Goal: Transaction & Acquisition: Obtain resource

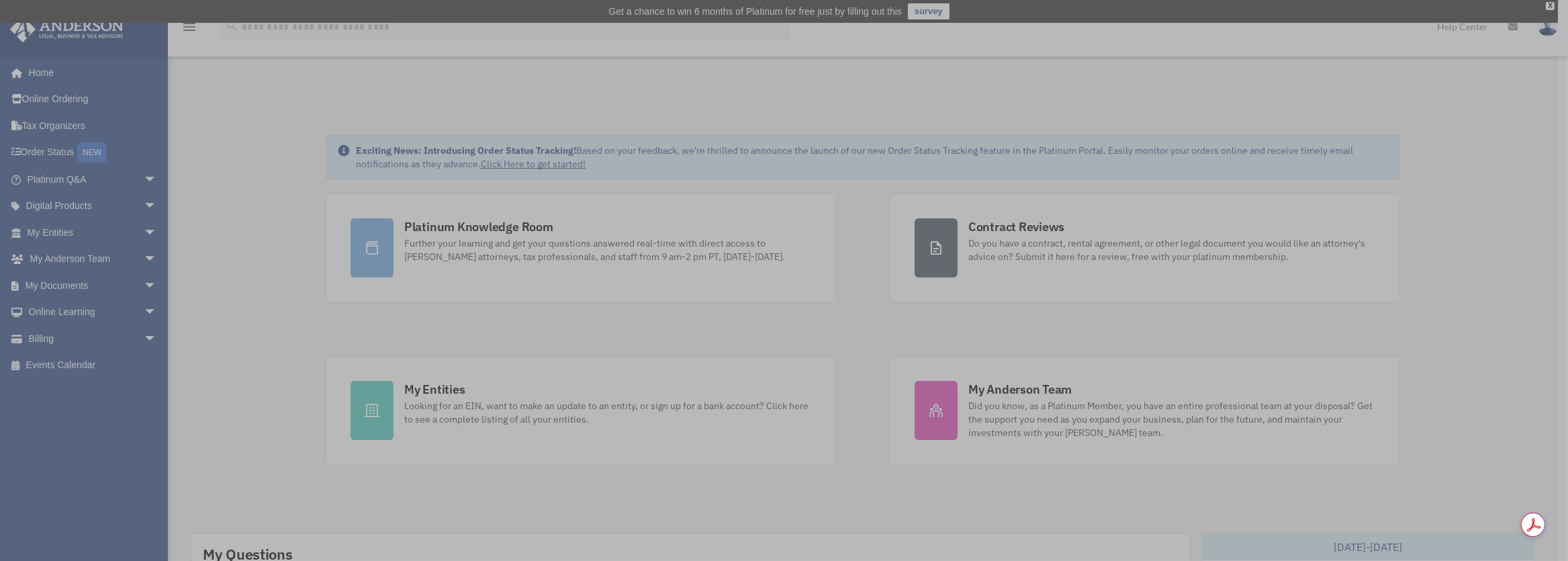
click at [505, 402] on div "x" at bounding box center [784, 280] width 1568 height 561
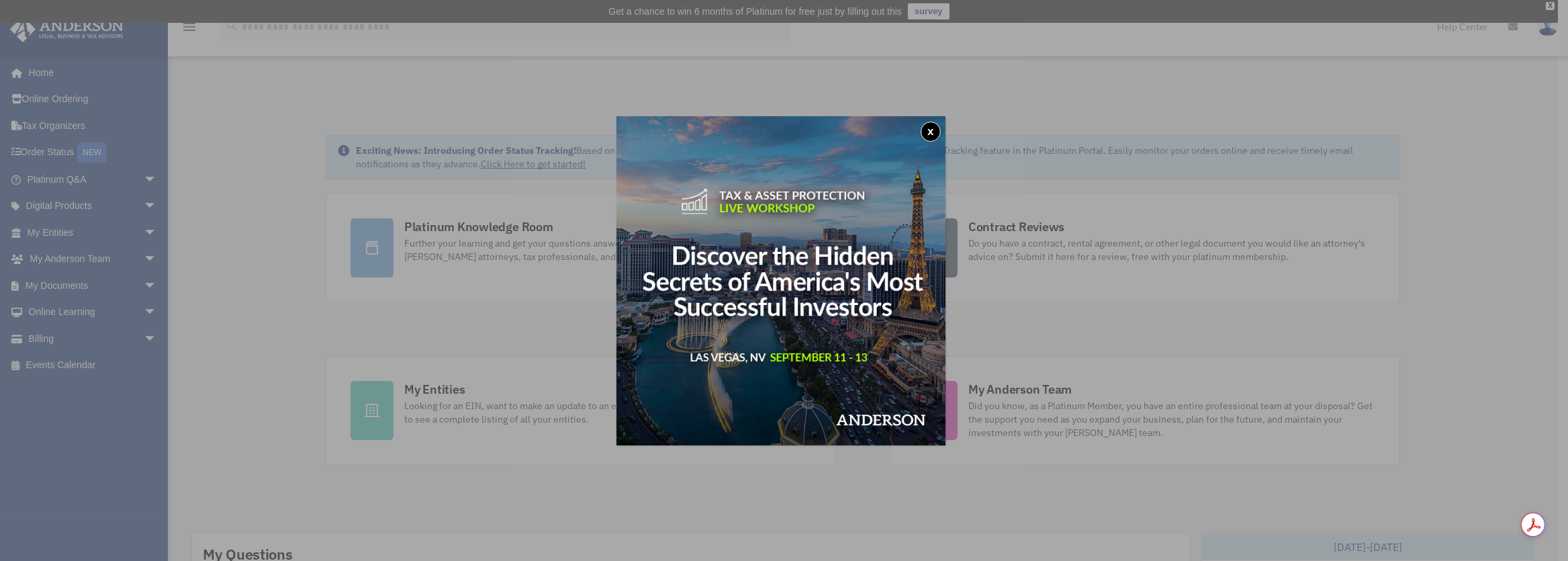
click at [936, 133] on button "x" at bounding box center [931, 132] width 21 height 21
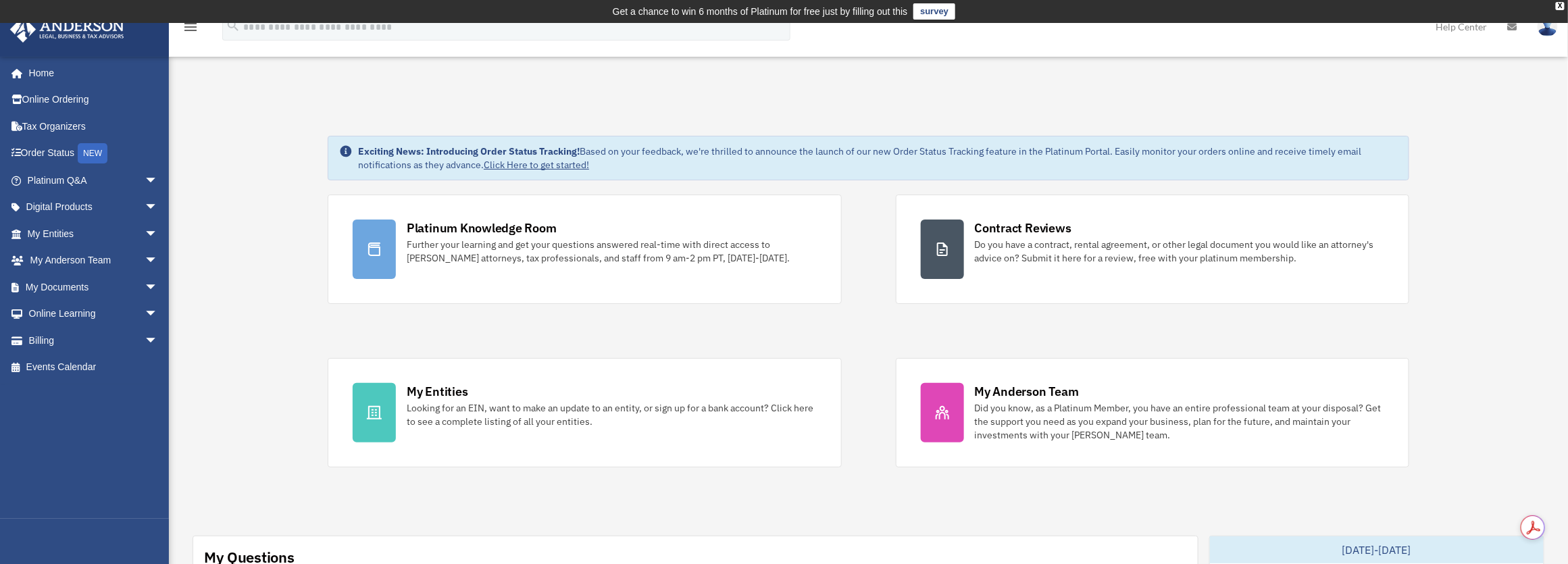
click at [439, 401] on div "Looking for an EIN, want to make an update to an entity, or sign up for a bank …" at bounding box center [610, 415] width 409 height 27
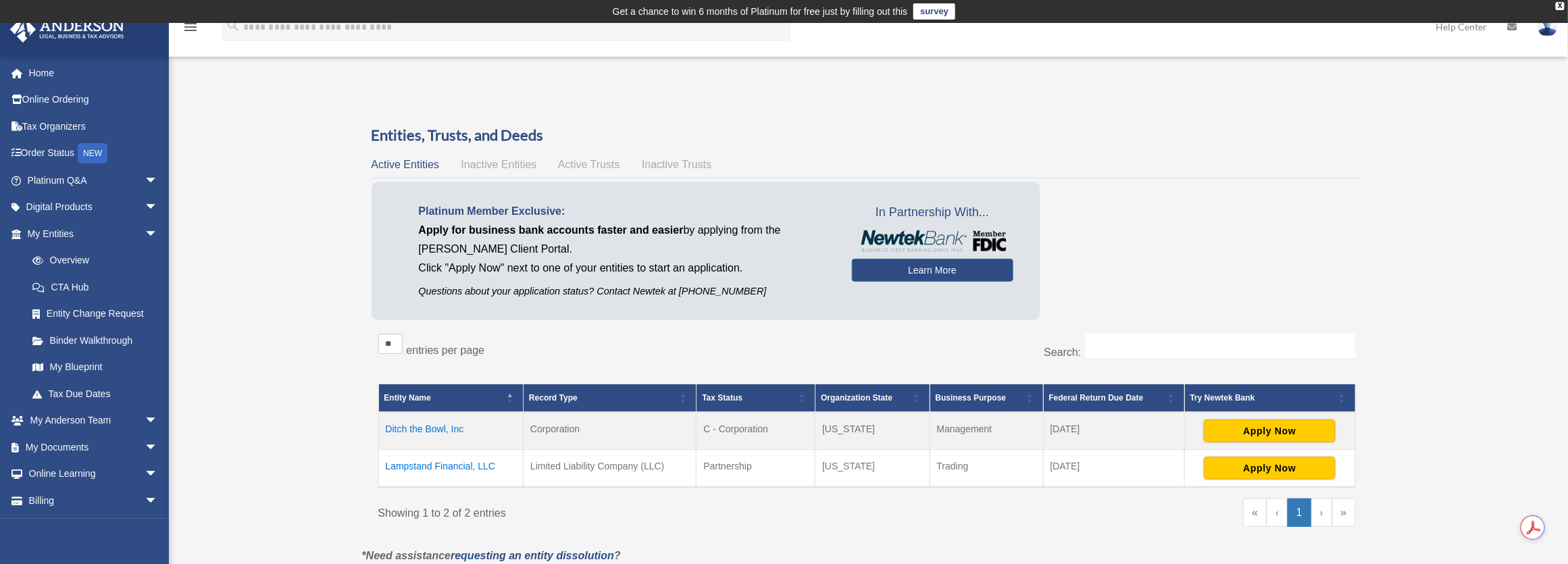
click at [452, 464] on td "Lampstand Financial, LLC" at bounding box center [451, 469] width 146 height 38
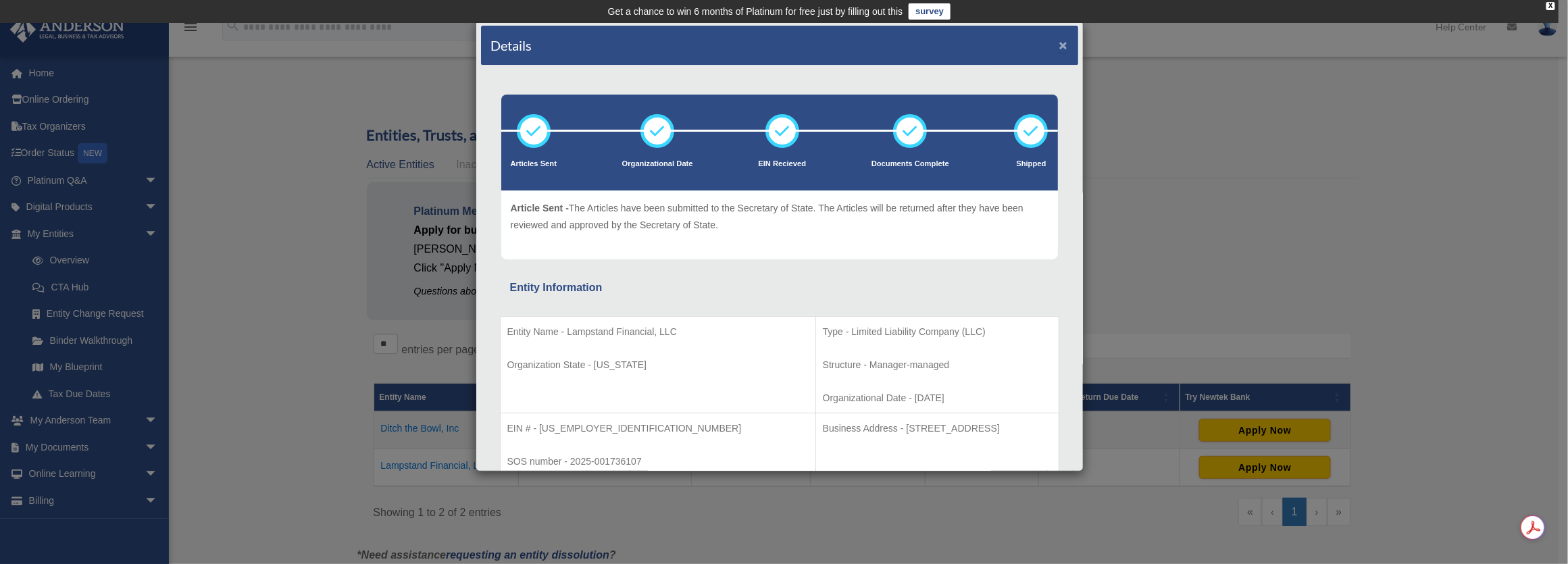
click at [1059, 40] on button "×" at bounding box center [1064, 45] width 9 height 14
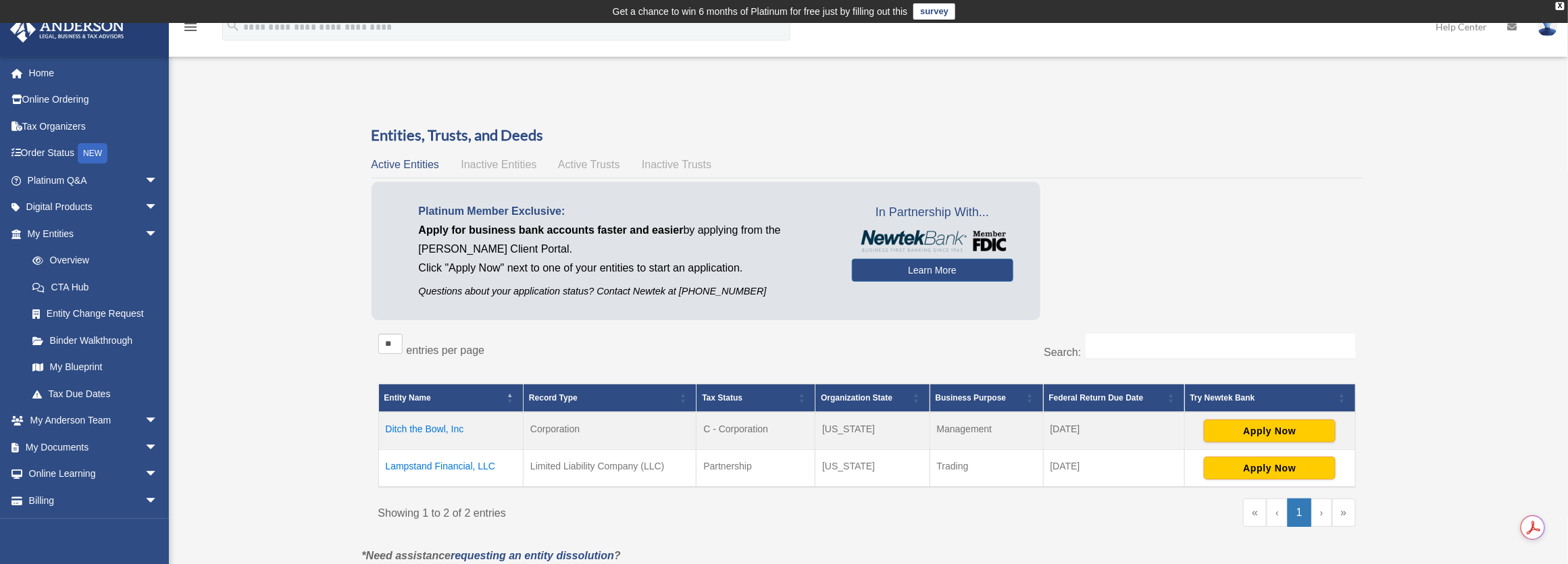
click at [72, 451] on link "My Documents arrow_drop_down" at bounding box center [94, 447] width 169 height 27
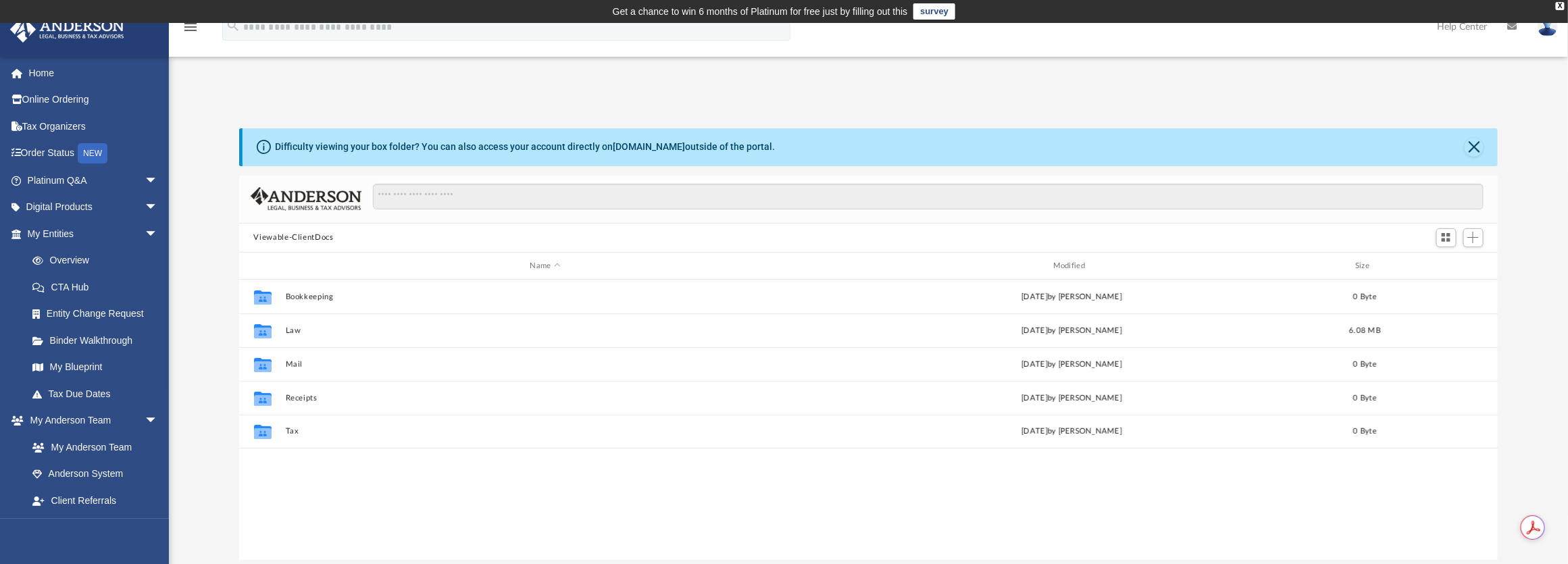
scroll to position [298, 1250]
click at [291, 327] on button "Law" at bounding box center [545, 331] width 521 height 9
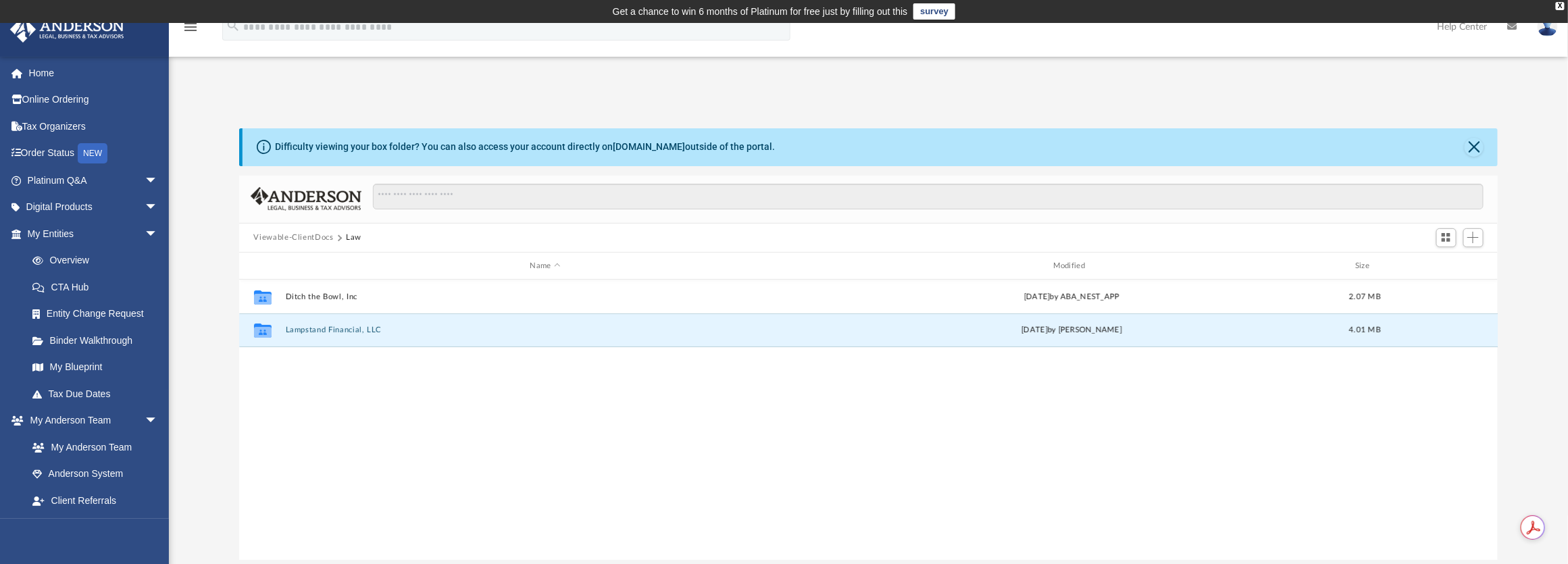
click at [292, 327] on button "Lampstand Financial, LLC" at bounding box center [545, 331] width 521 height 9
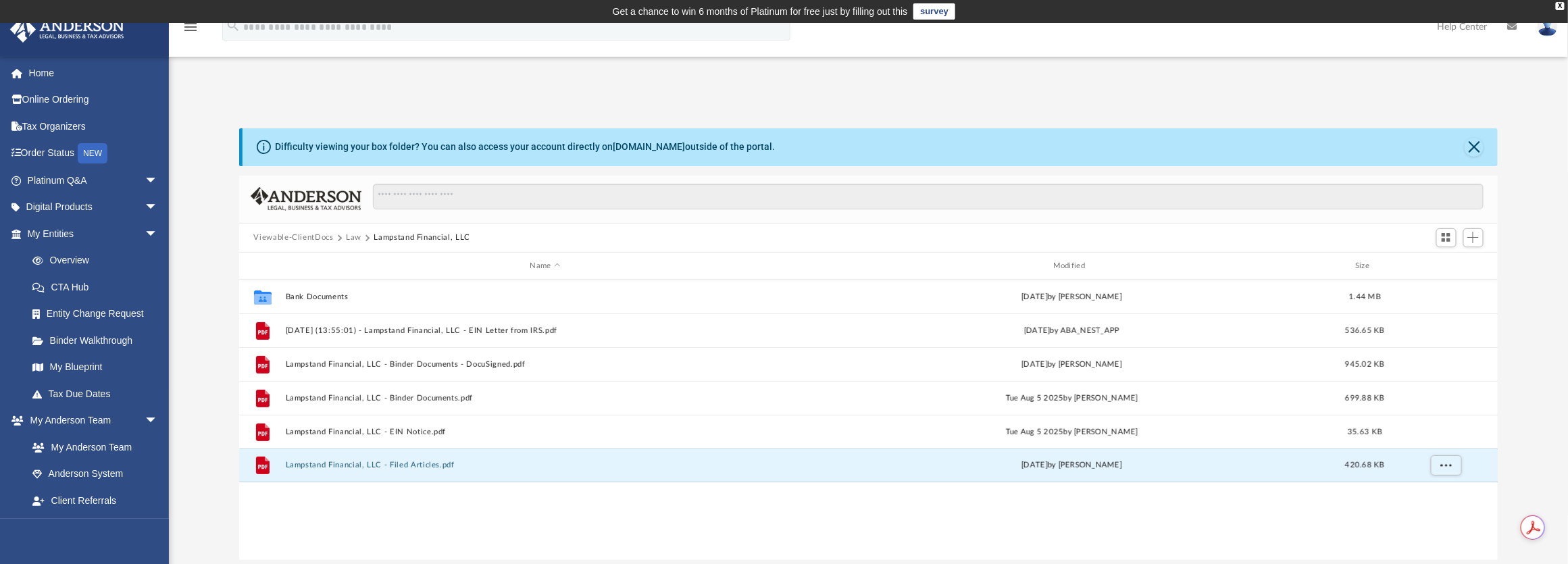
click at [417, 466] on button "Lampstand Financial, LLC - Filed Articles.pdf" at bounding box center [545, 466] width 521 height 9
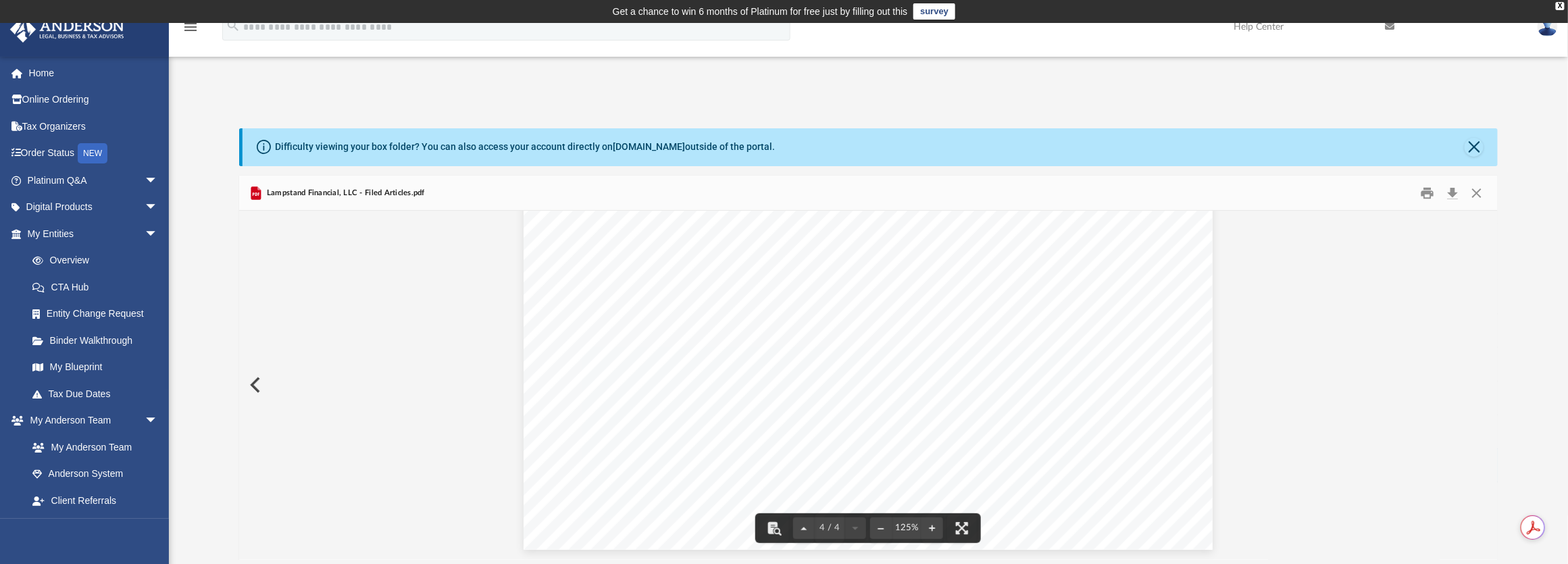
scroll to position [3095, 0]
click at [245, 383] on button "Preview" at bounding box center [254, 385] width 30 height 38
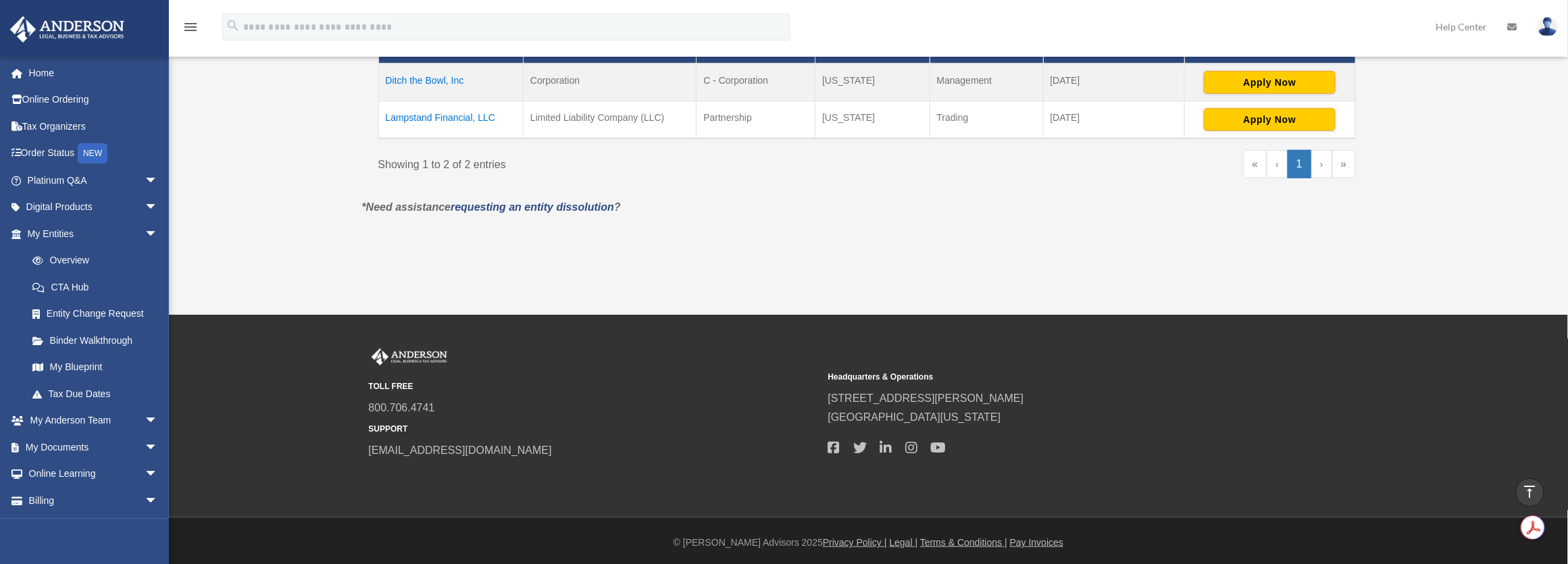
scroll to position [144, 0]
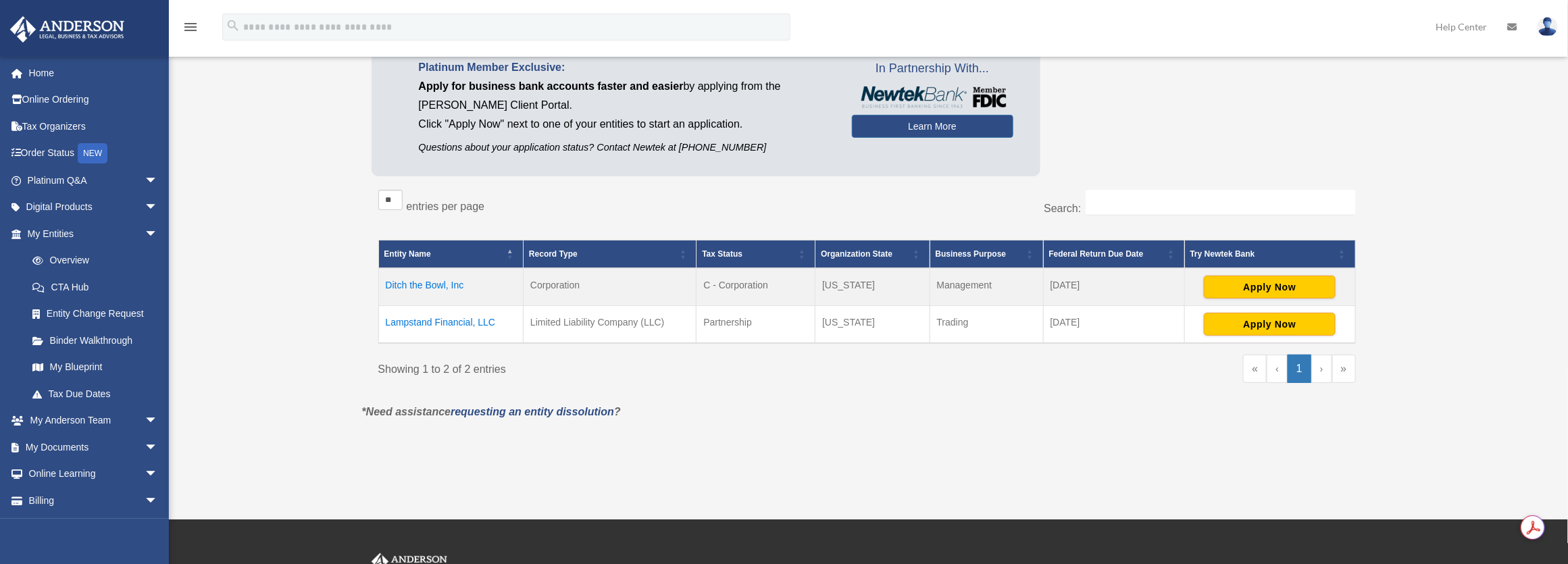
click at [75, 452] on link "My Documents arrow_drop_down" at bounding box center [94, 447] width 169 height 27
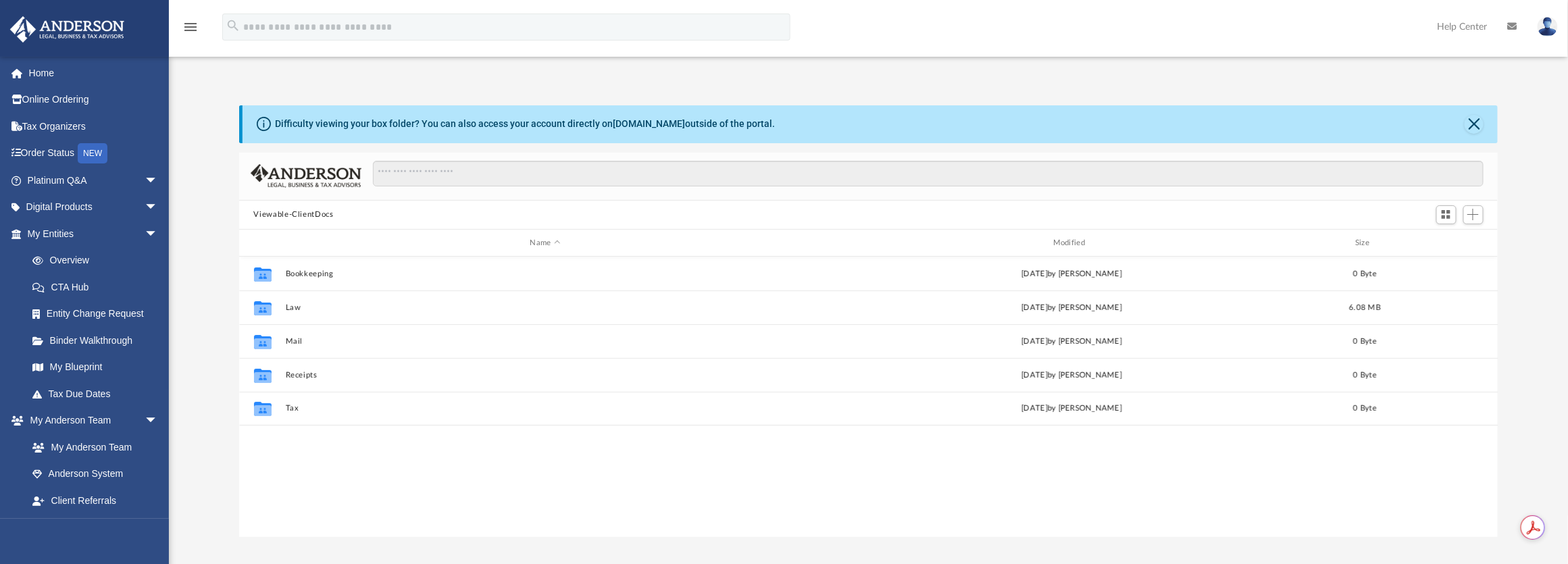
scroll to position [298, 1250]
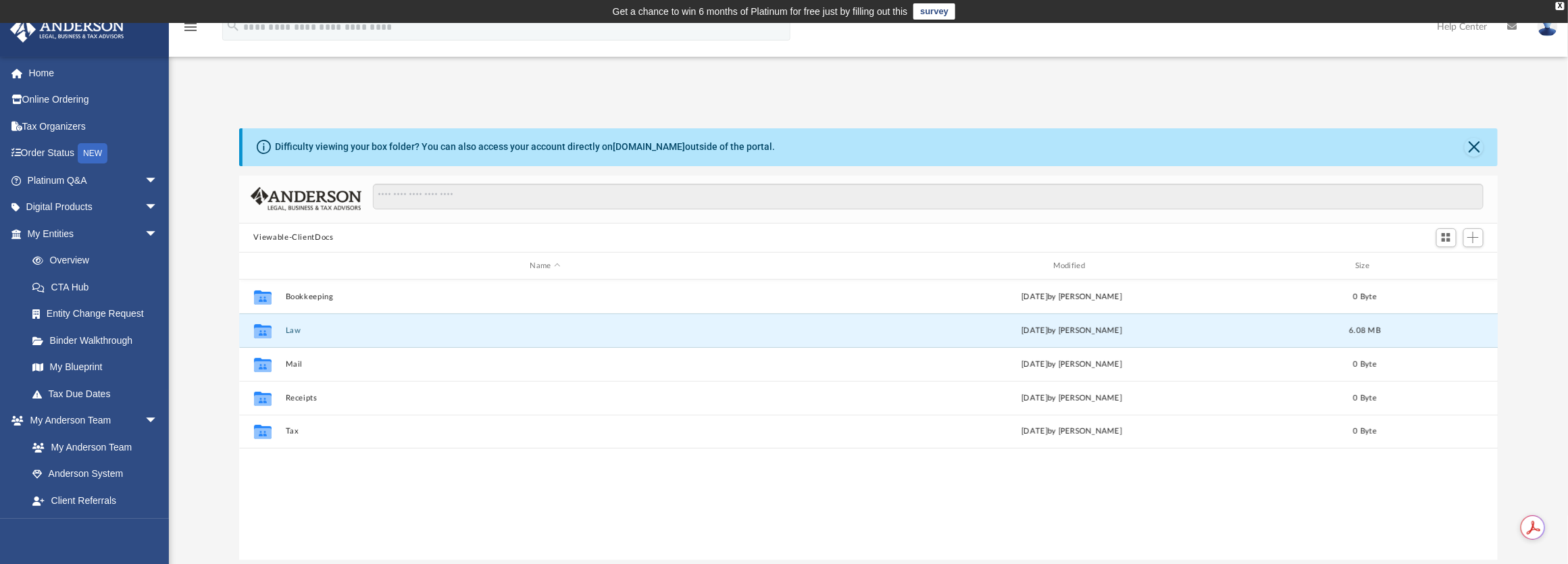
click at [298, 331] on button "Law" at bounding box center [545, 331] width 521 height 9
click at [327, 327] on button "Lampstand Financial, LLC" at bounding box center [545, 331] width 521 height 9
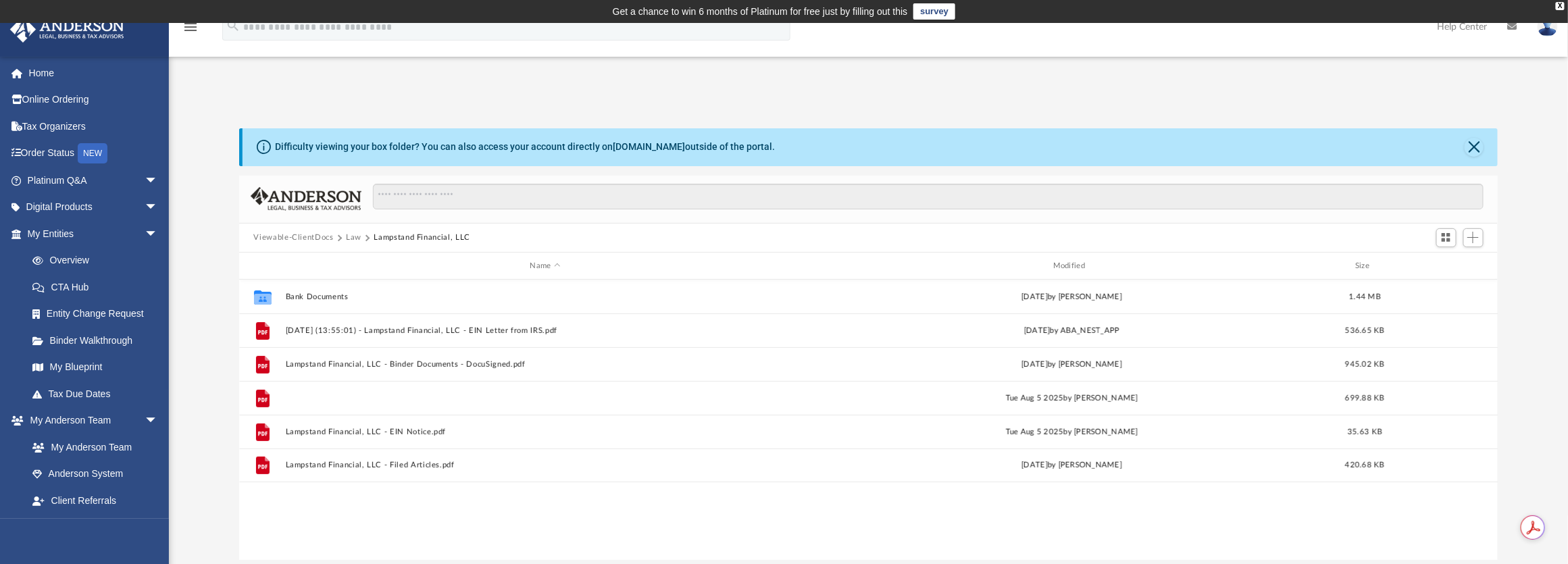
click at [414, 396] on button "Lampstand Financial, LLC - Binder Documents.pdf" at bounding box center [545, 398] width 521 height 9
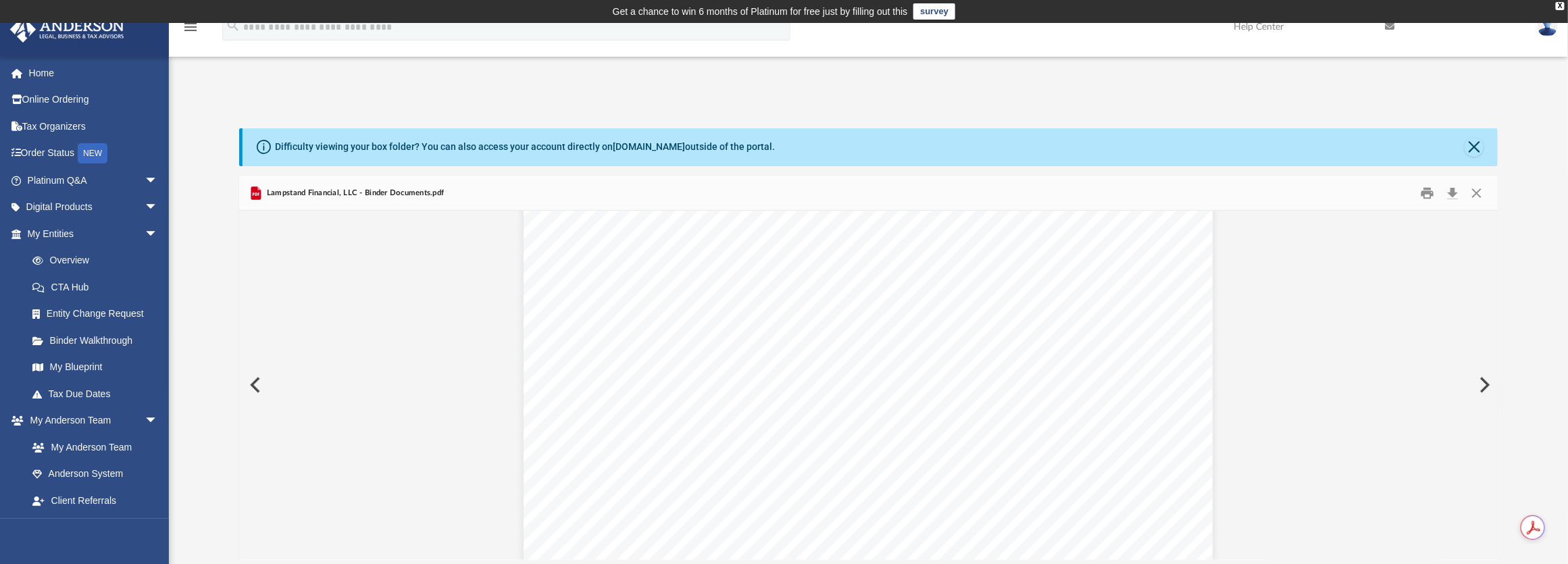
scroll to position [6964, 0]
click at [1453, 191] on button "Download" at bounding box center [1453, 192] width 24 height 21
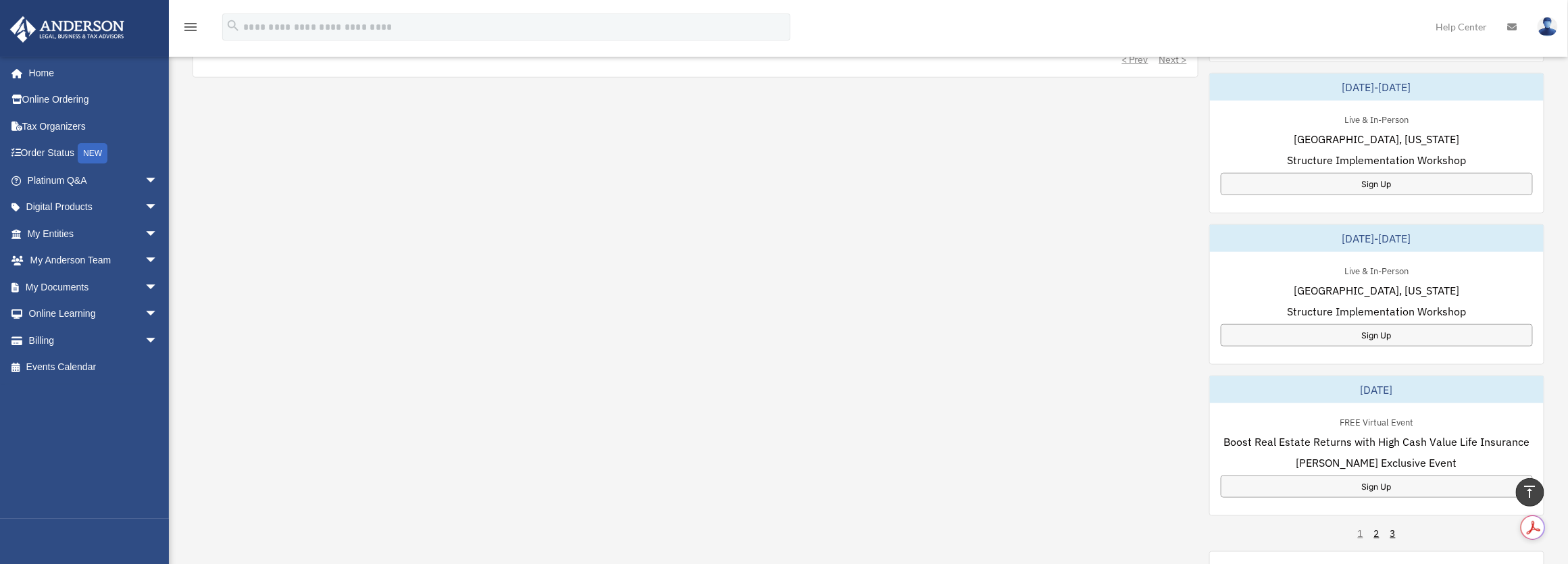
scroll to position [409, 0]
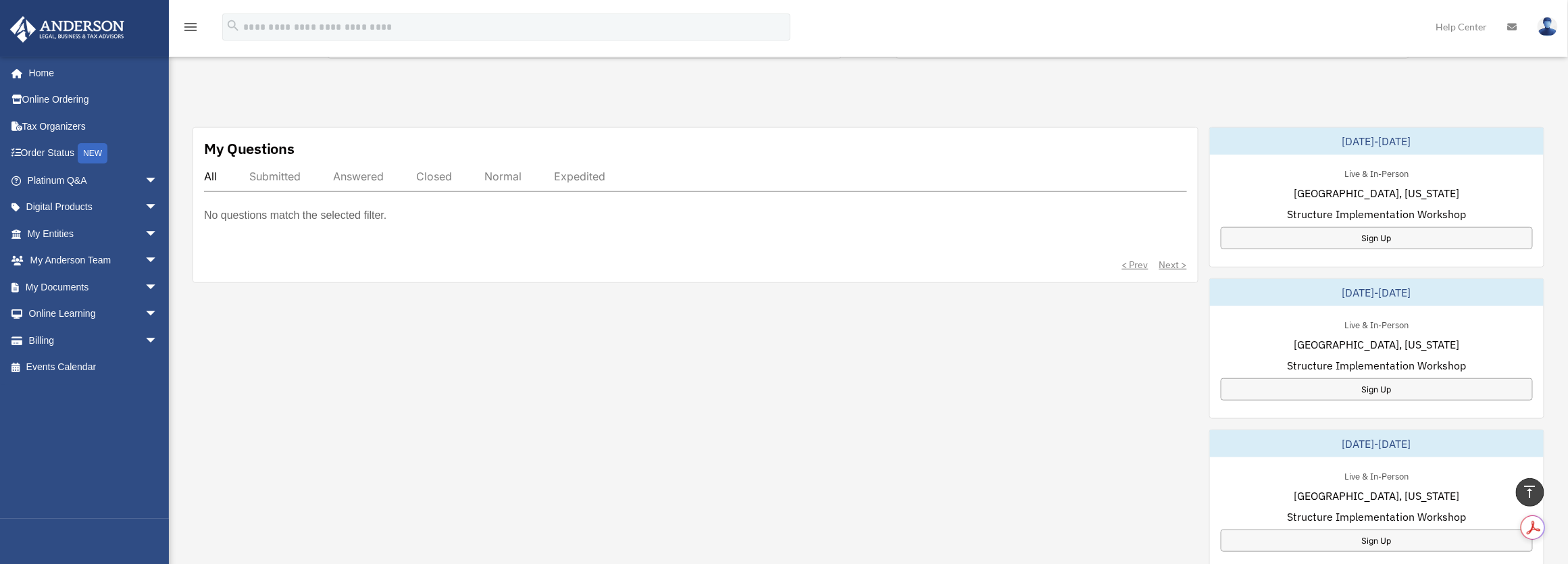
click at [41, 264] on link "My [PERSON_NAME] Team arrow_drop_down" at bounding box center [94, 261] width 169 height 27
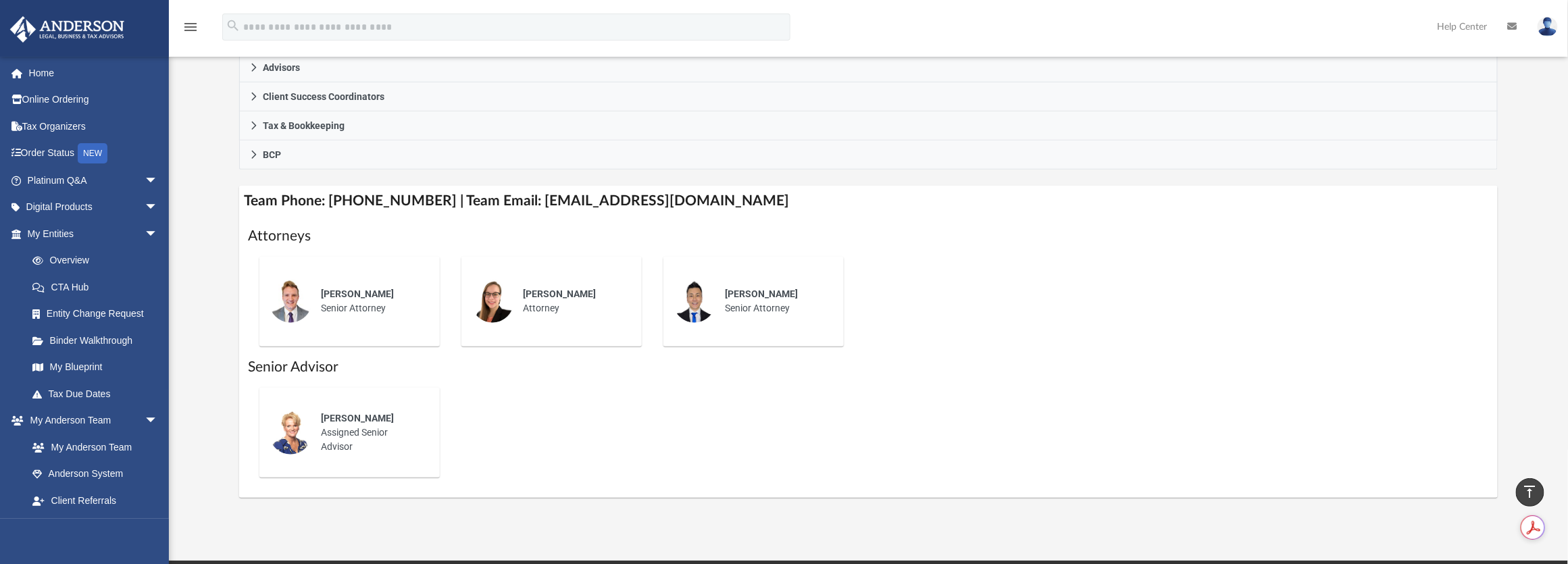
scroll to position [205, 0]
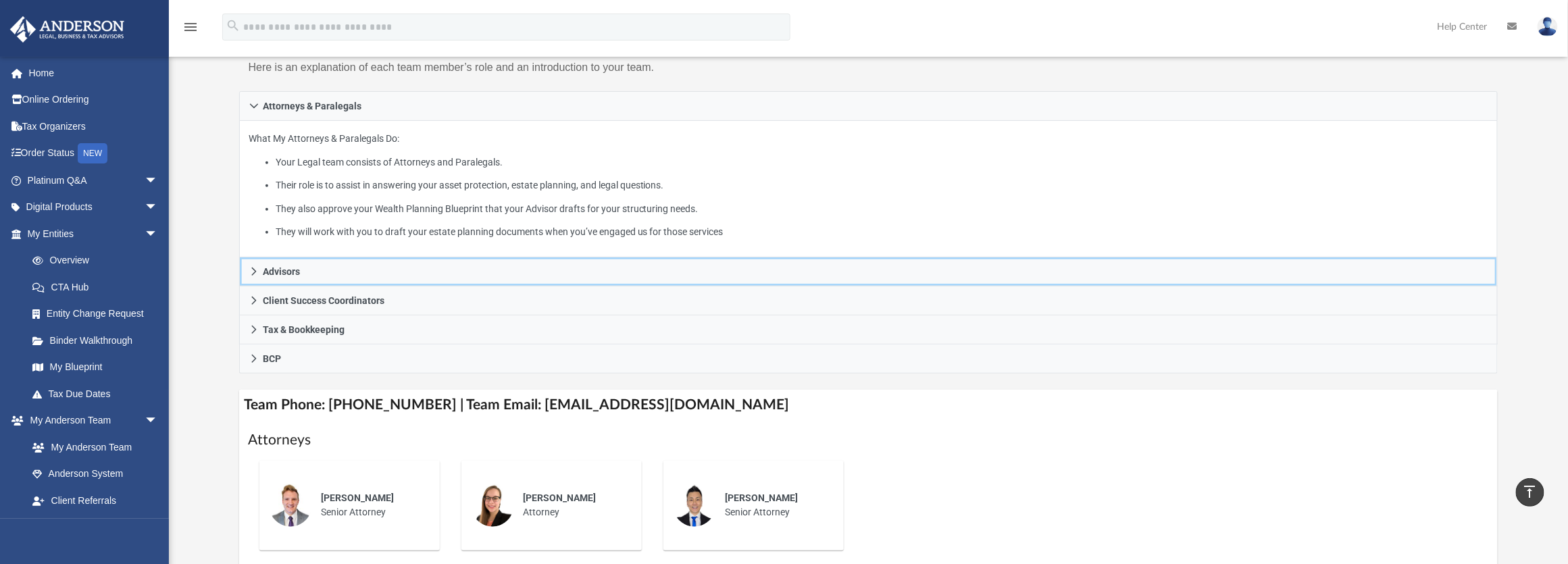
click at [251, 267] on icon at bounding box center [254, 272] width 10 height 10
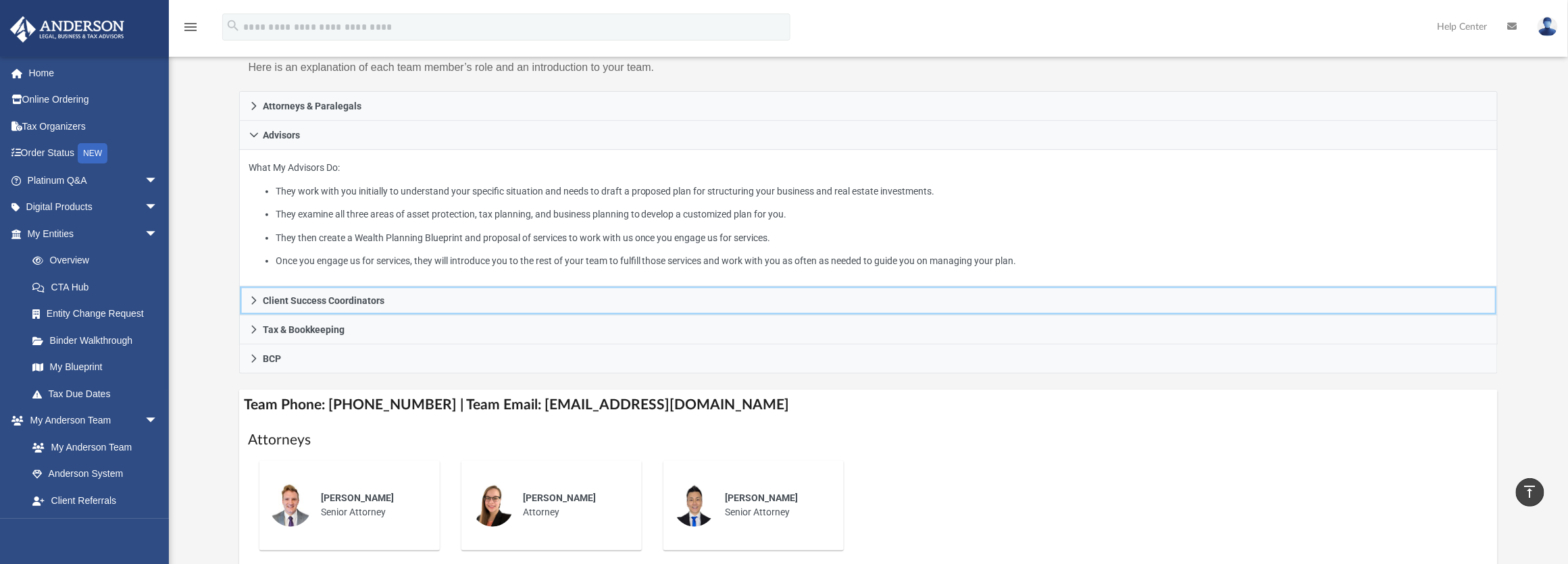
click at [261, 287] on link "Client Success Coordinators" at bounding box center [869, 301] width 1260 height 29
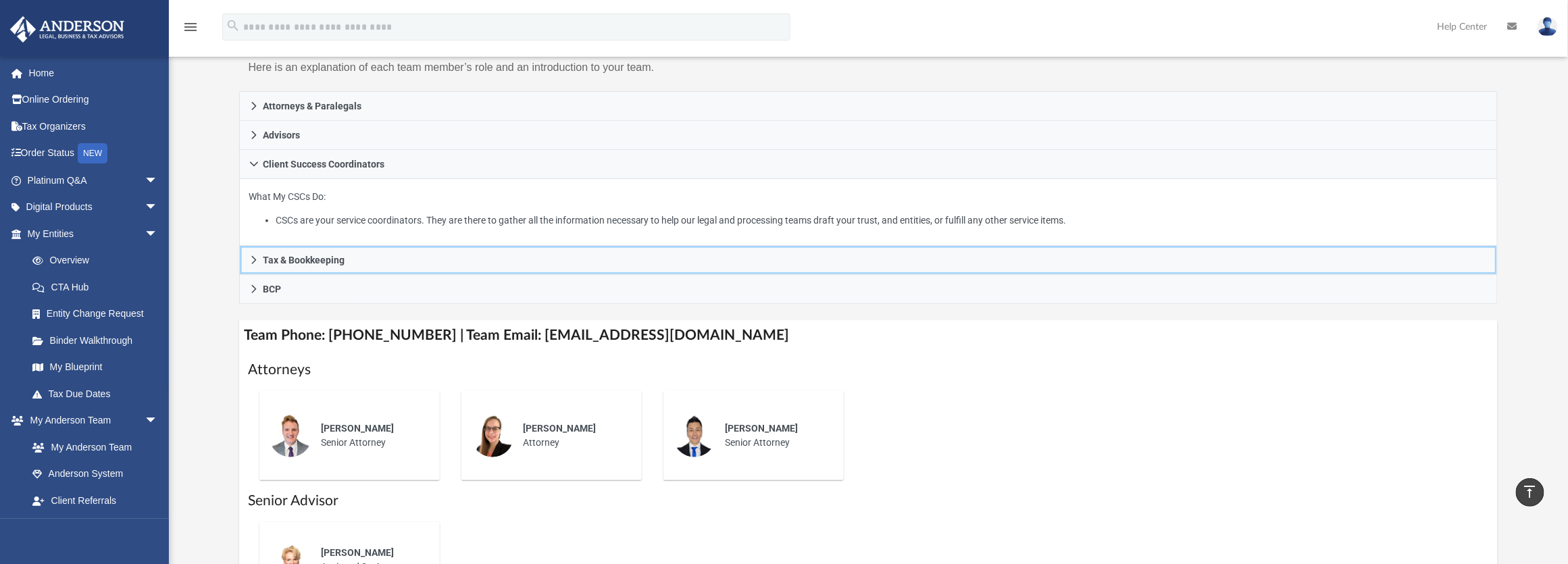
click at [252, 255] on icon at bounding box center [254, 260] width 10 height 10
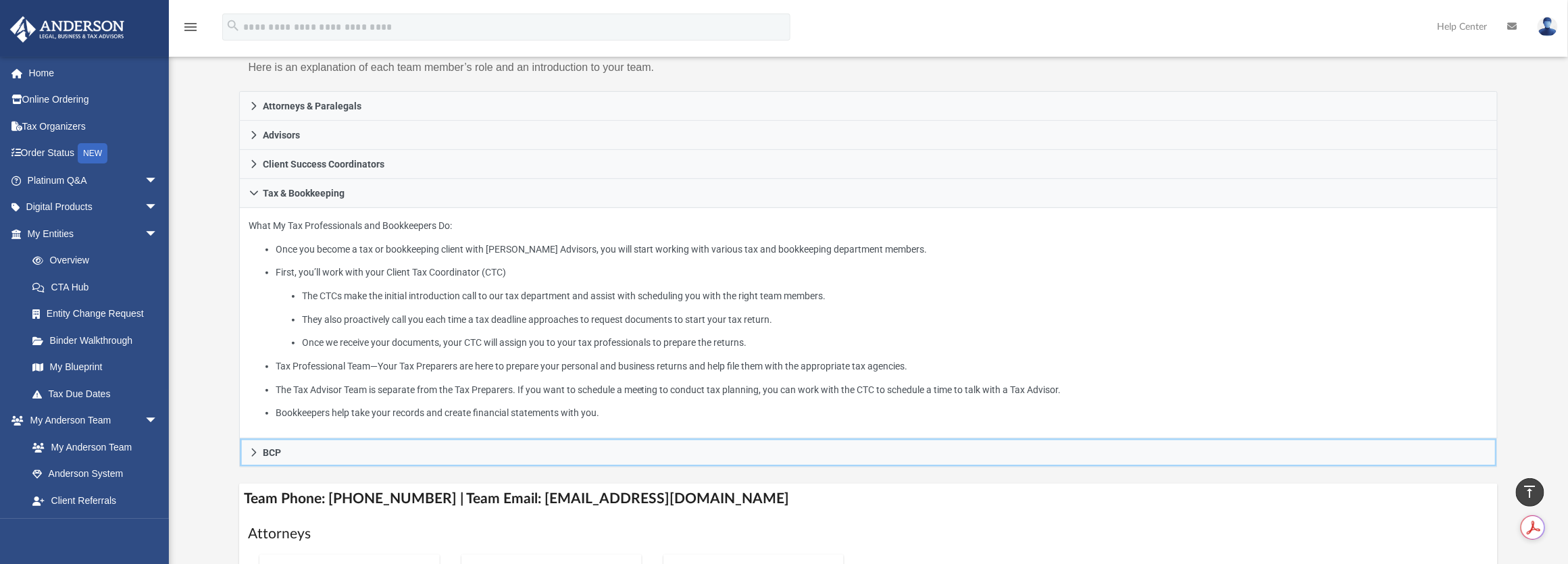
click at [257, 448] on icon at bounding box center [254, 452] width 10 height 10
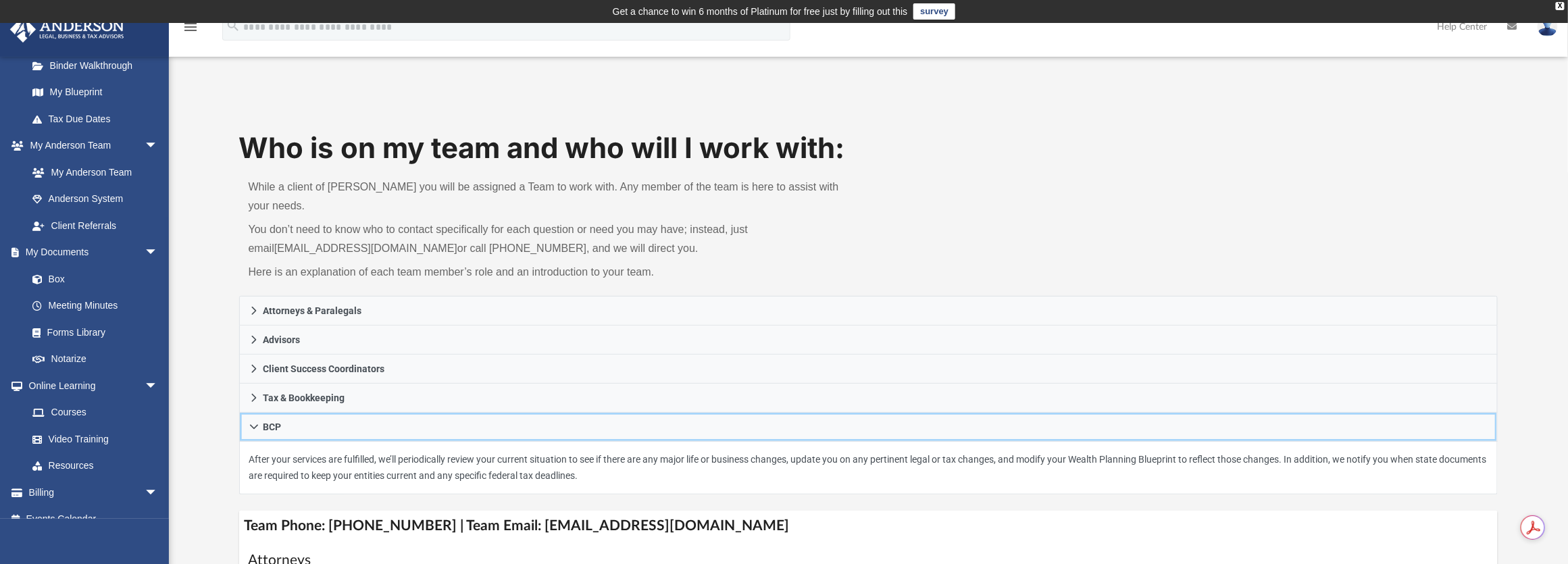
scroll to position [291, 0]
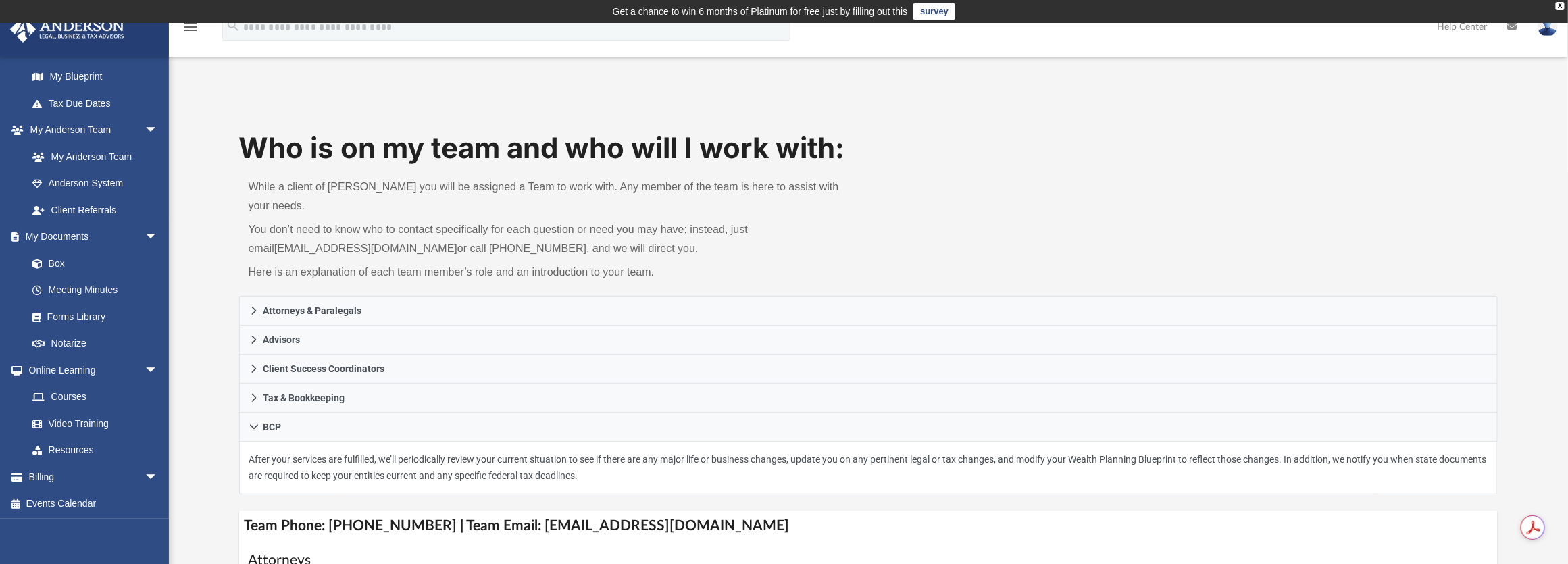
click at [62, 260] on link "Box" at bounding box center [92, 264] width 146 height 27
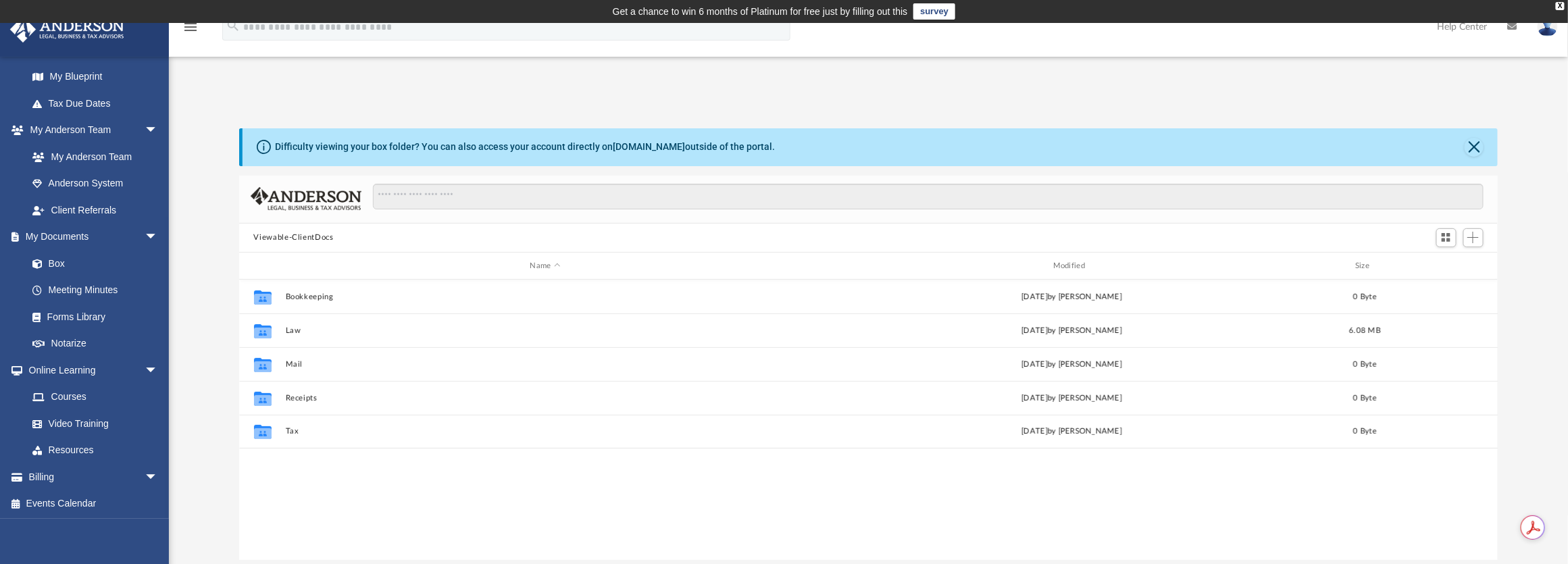
scroll to position [298, 1250]
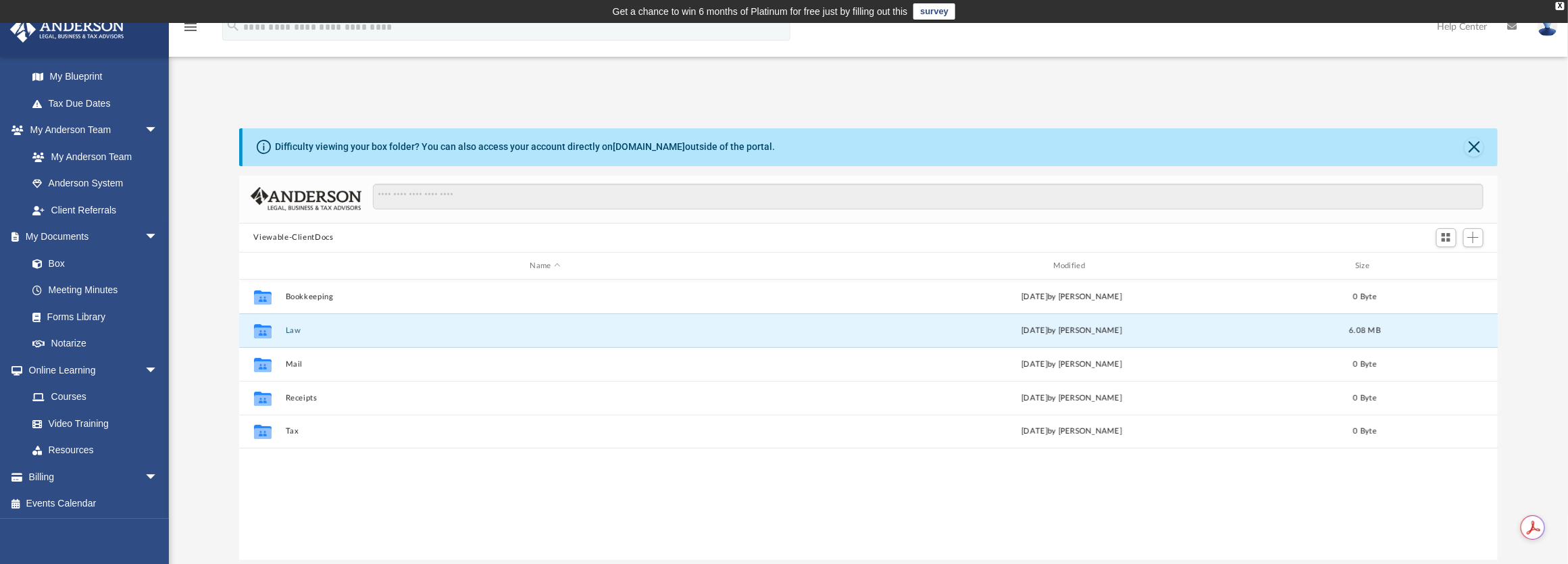
click at [293, 333] on button "Law" at bounding box center [545, 331] width 521 height 9
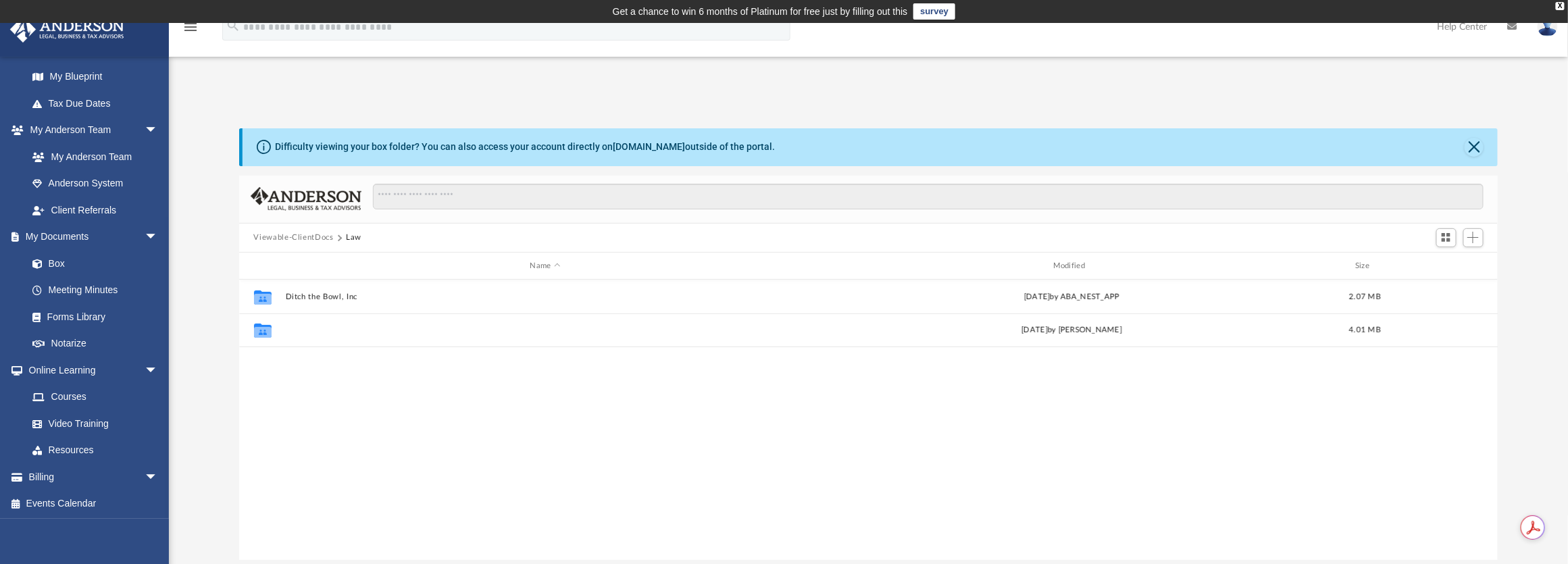
click at [299, 331] on button "Lampstand Financial, LLC" at bounding box center [545, 331] width 521 height 9
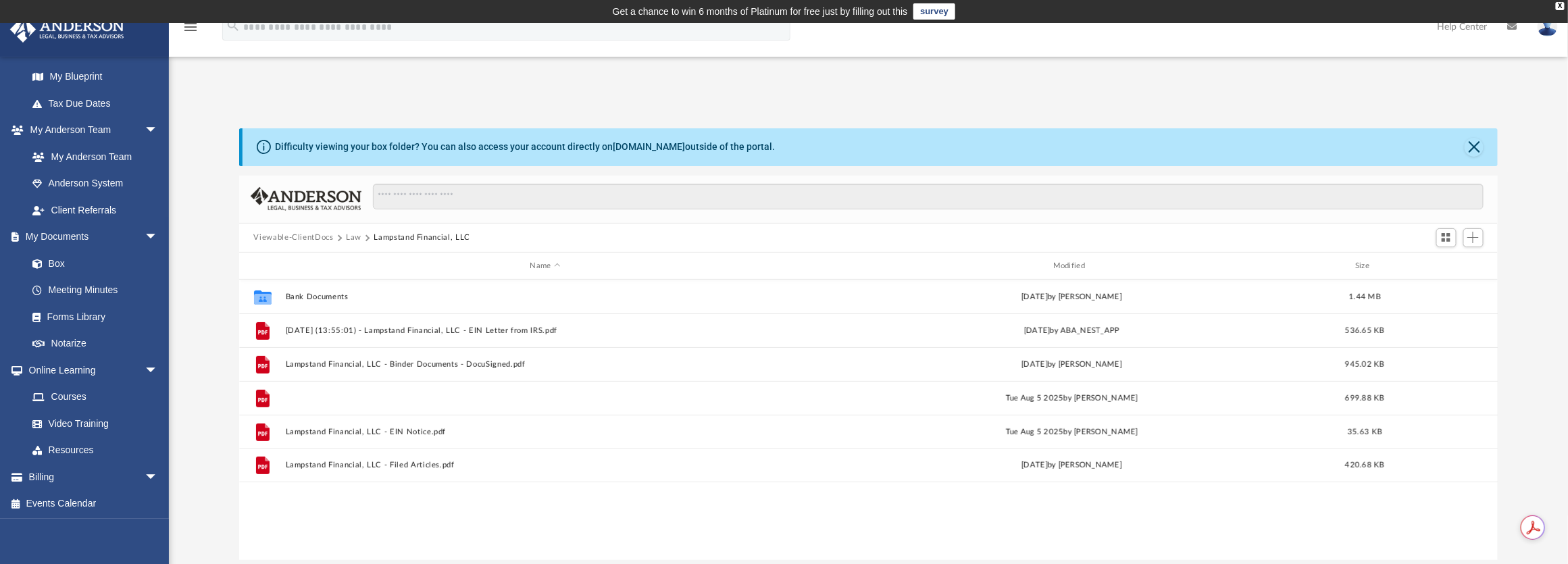
click at [447, 400] on button "Lampstand Financial, LLC - Binder Documents.pdf" at bounding box center [545, 398] width 521 height 9
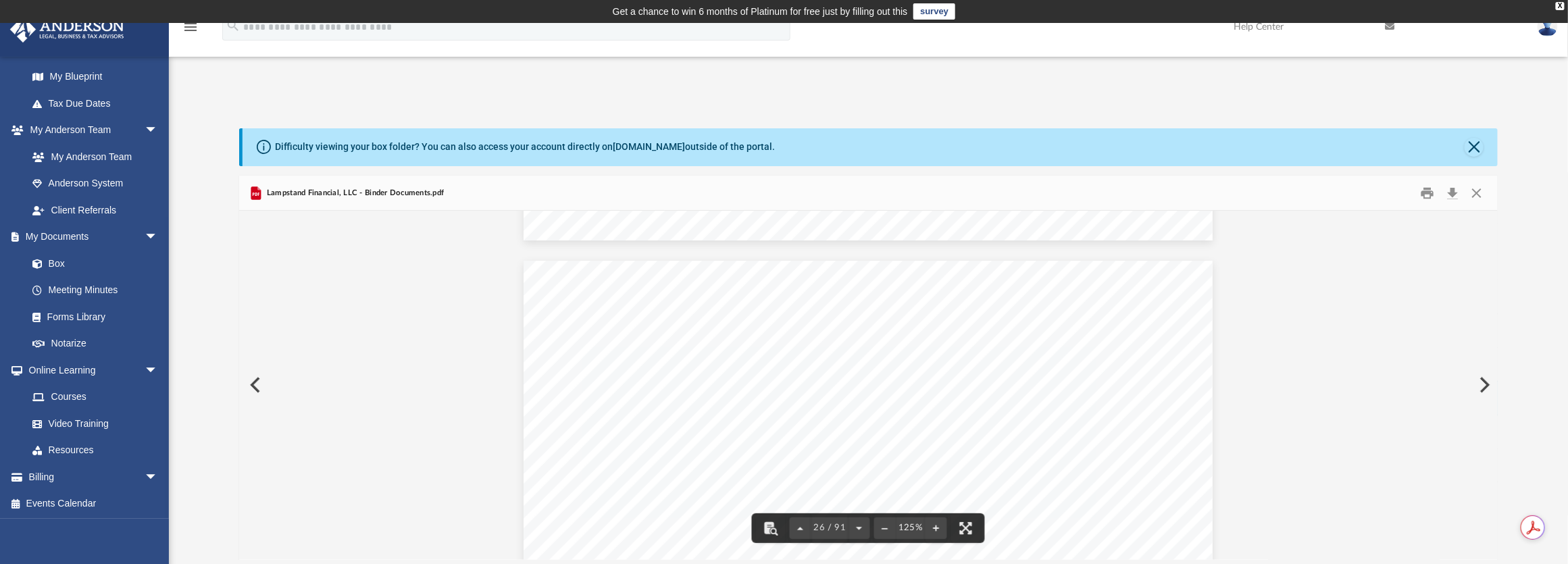
scroll to position [22977, 0]
click at [1455, 189] on button "Download" at bounding box center [1453, 192] width 24 height 21
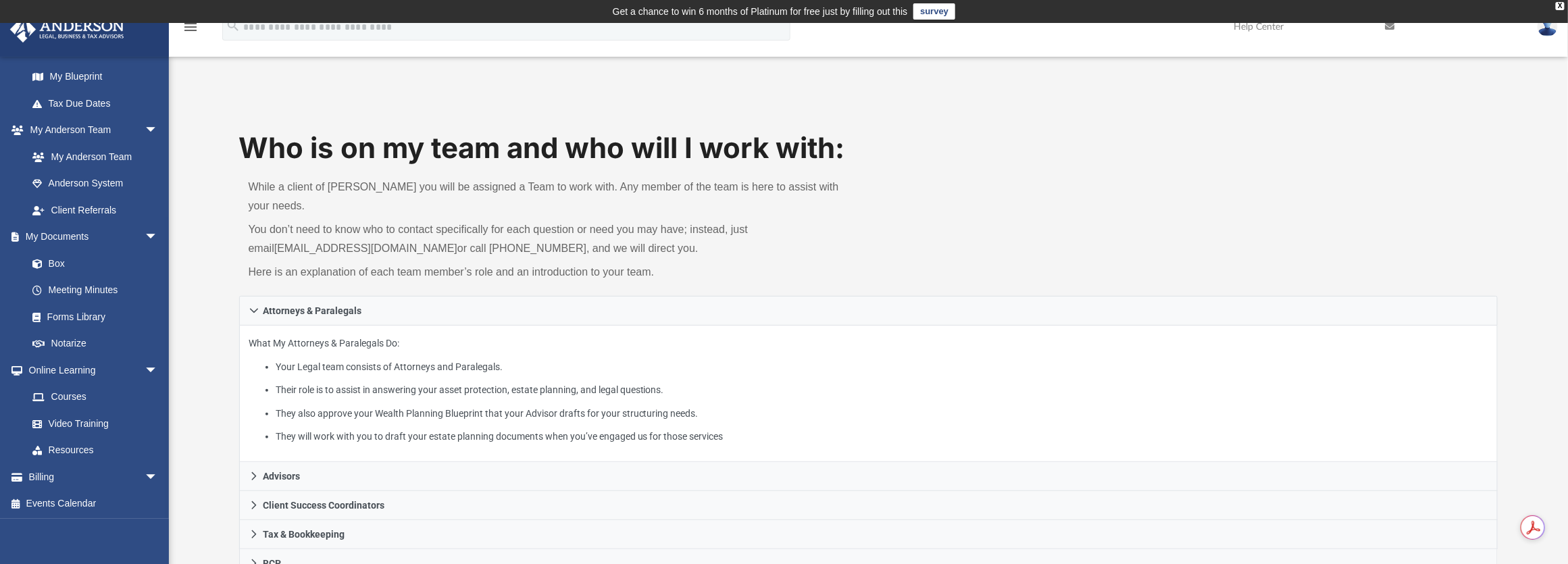
click at [47, 260] on span at bounding box center [44, 264] width 9 height 10
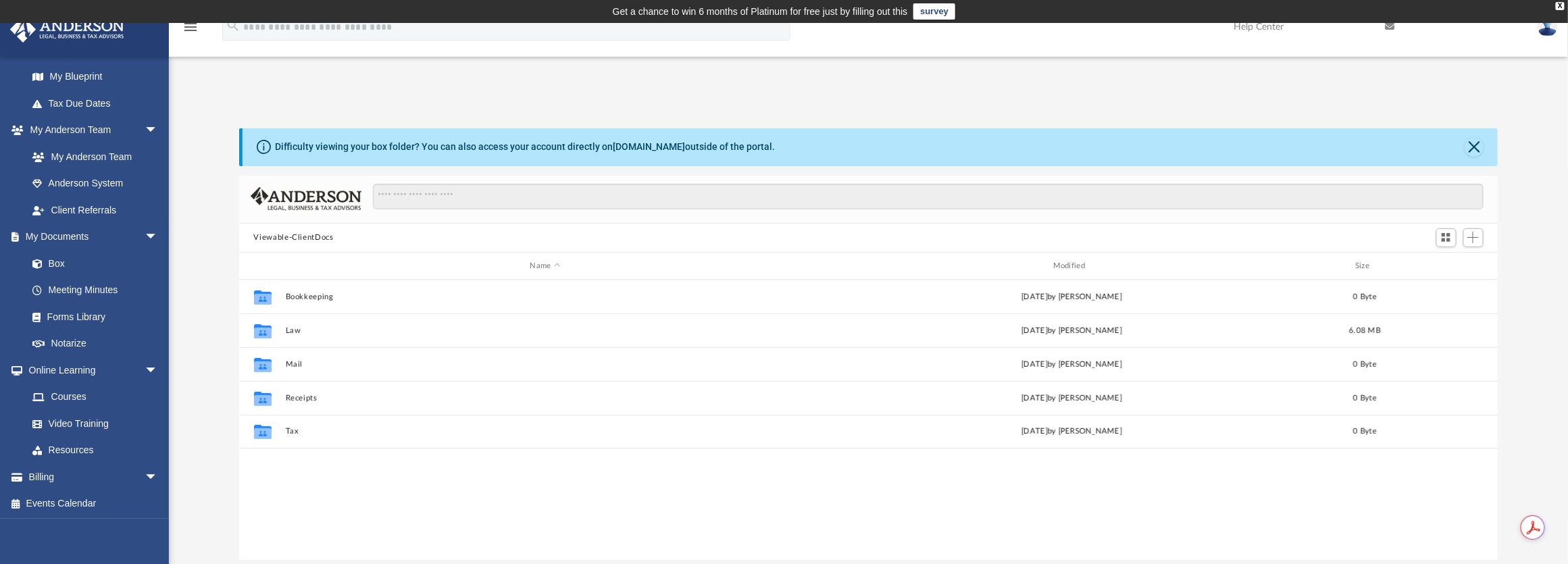
scroll to position [298, 1250]
click at [292, 335] on button "Law" at bounding box center [545, 331] width 521 height 9
click at [339, 295] on button "Ditch the Bowl, Inc" at bounding box center [545, 297] width 521 height 9
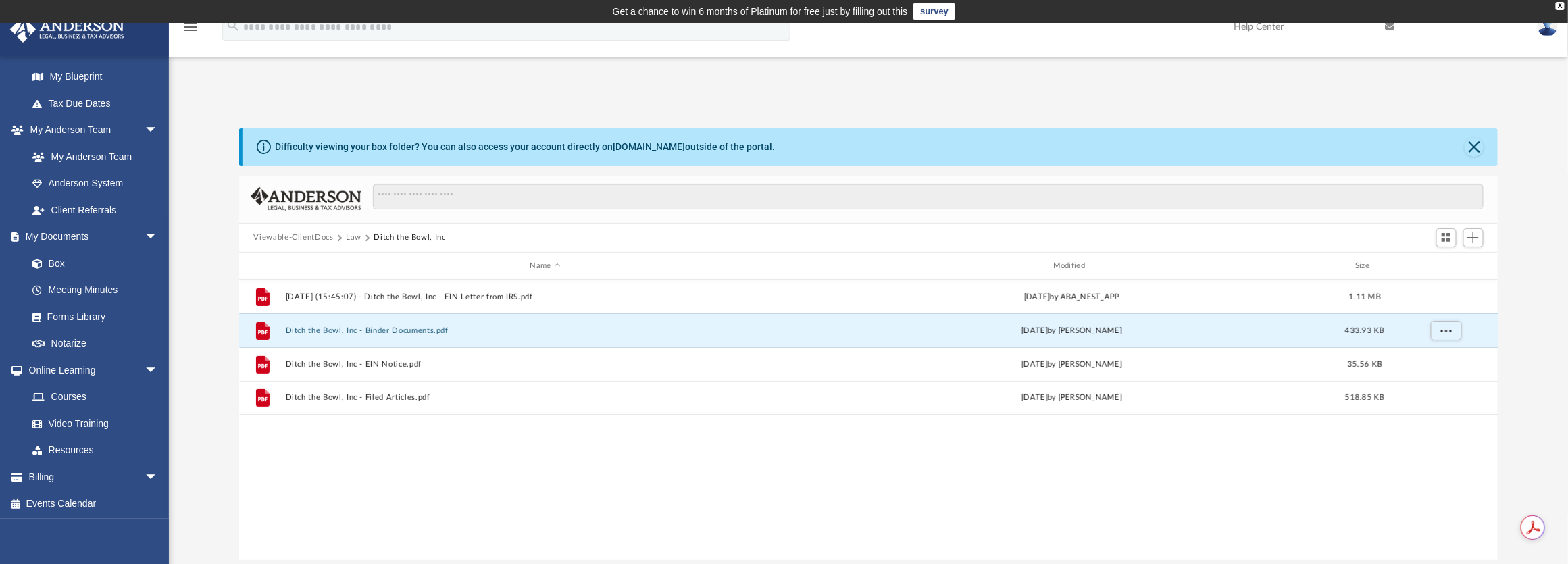
click at [419, 332] on button "Ditch the Bowl, Inc - Binder Documents.pdf" at bounding box center [545, 331] width 521 height 9
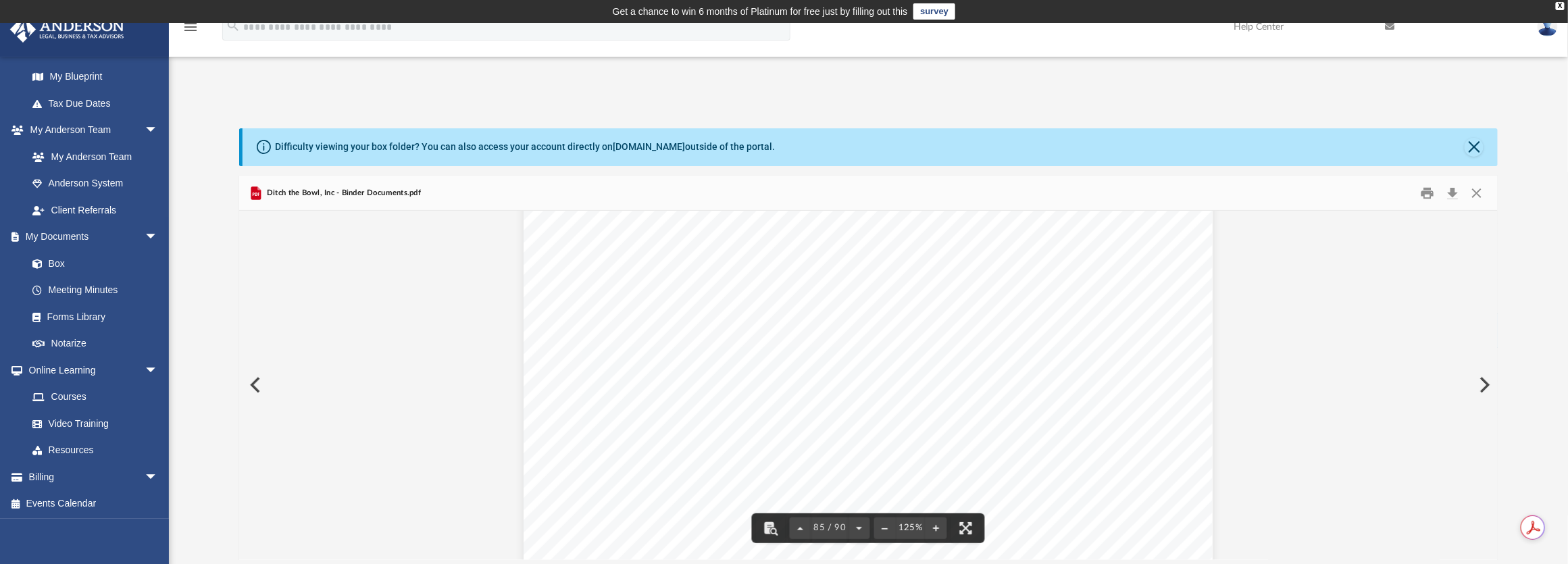
scroll to position [77625, 0]
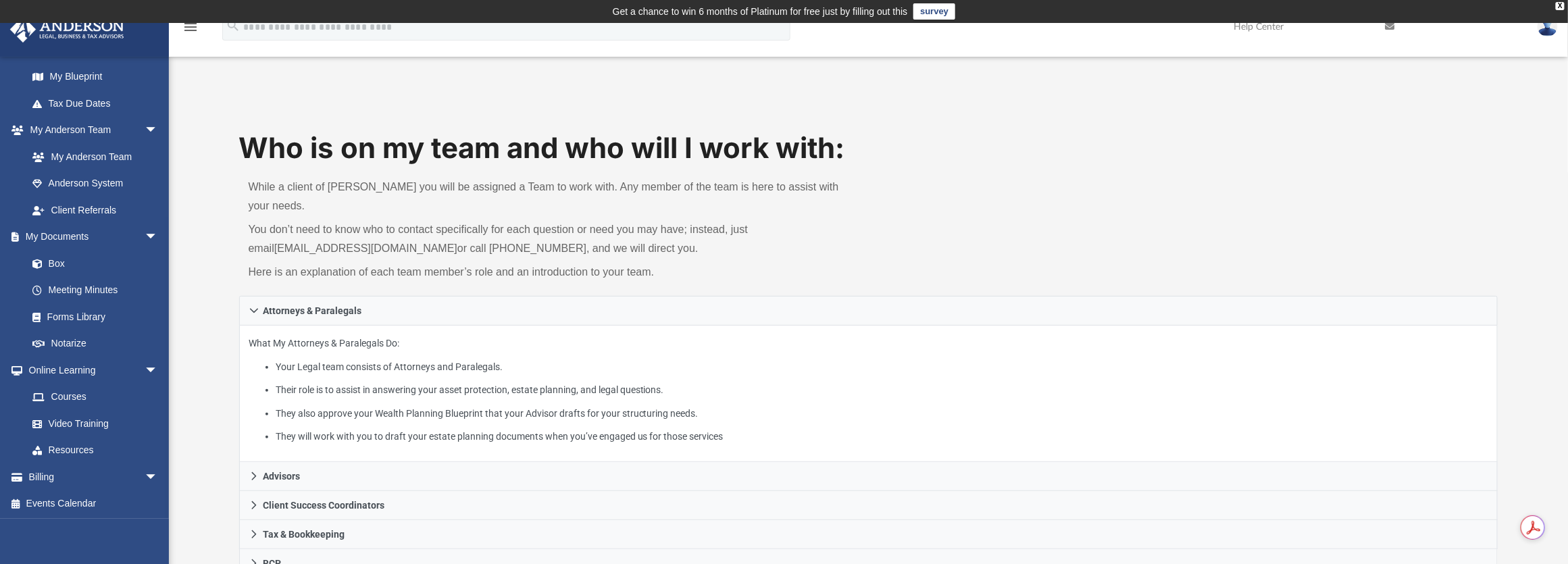
click at [64, 261] on link "Box" at bounding box center [92, 264] width 146 height 27
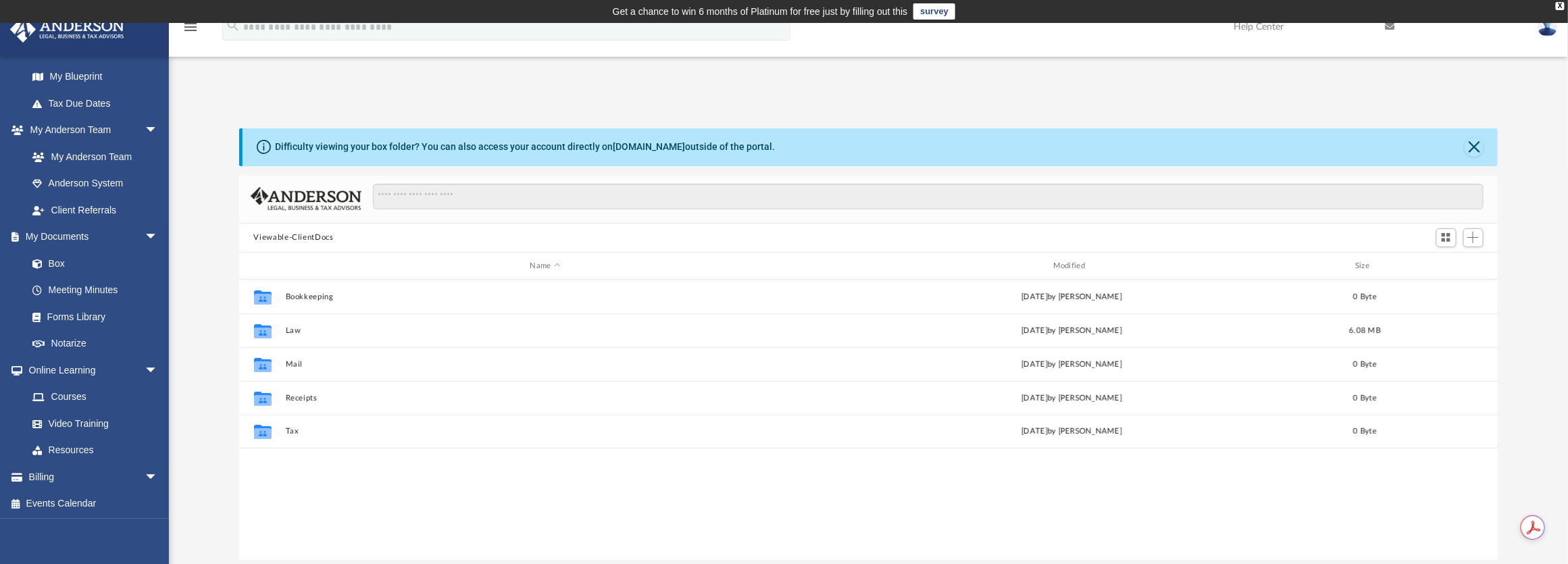
scroll to position [298, 1250]
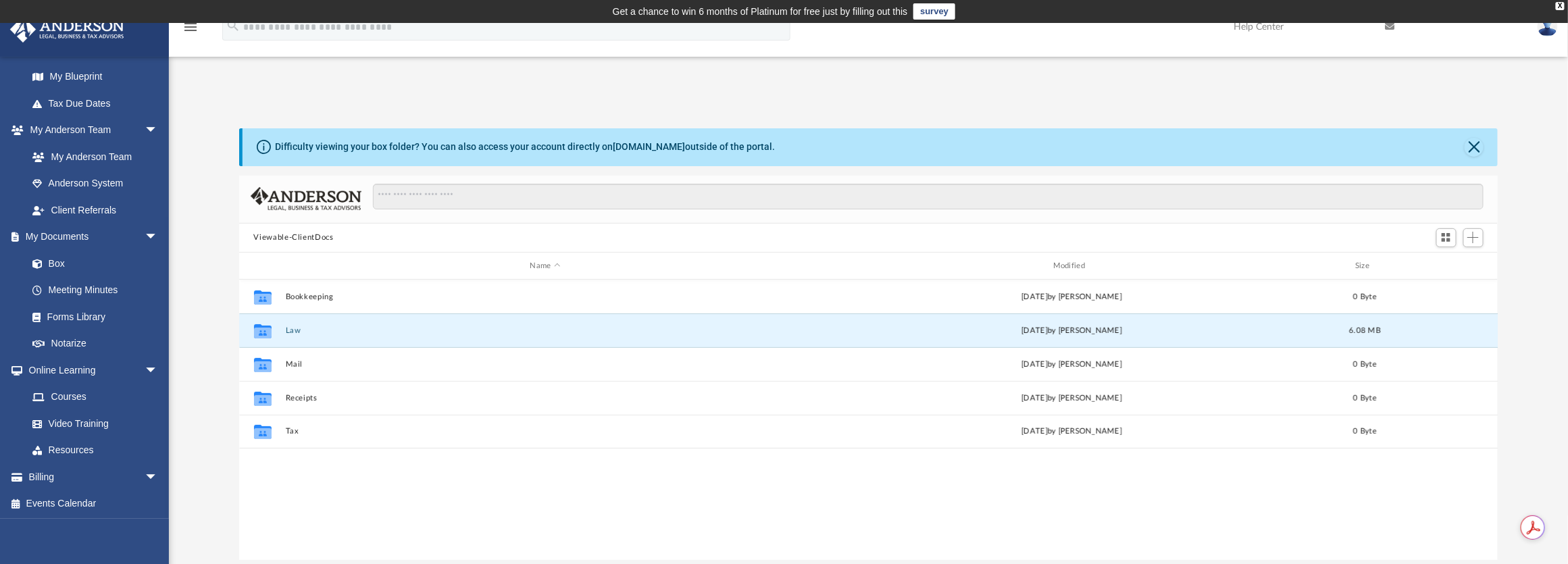
click at [288, 328] on button "Law" at bounding box center [545, 331] width 521 height 9
click at [343, 327] on button "Lampstand Financial, LLC" at bounding box center [545, 331] width 521 height 9
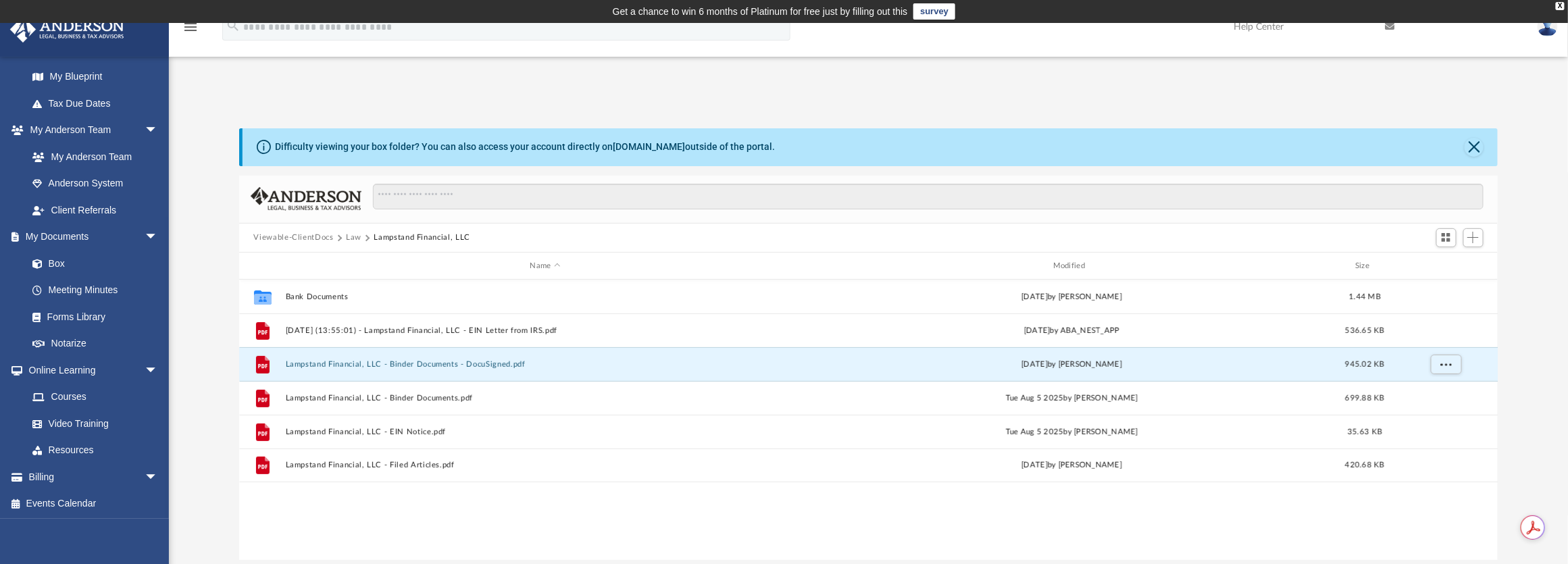
click at [482, 368] on button "Lampstand Financial, LLC - Binder Documents - DocuSigned.pdf" at bounding box center [545, 364] width 521 height 9
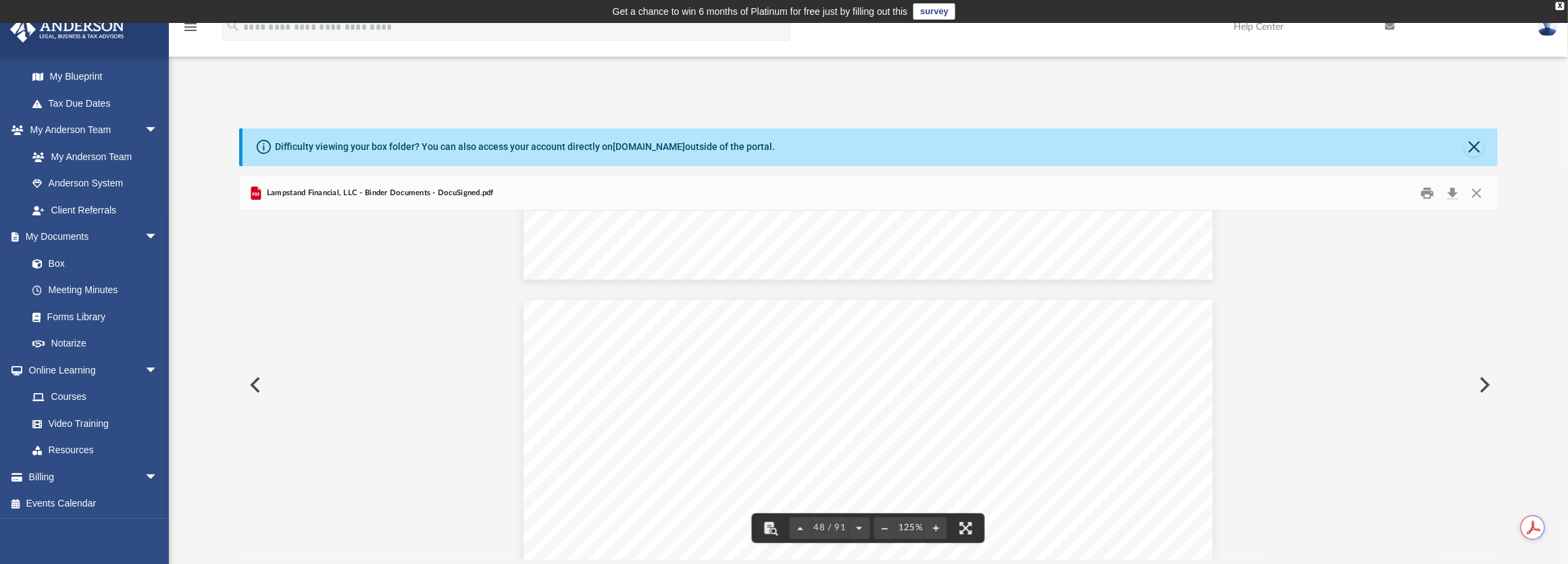
scroll to position [43012, 0]
drag, startPoint x: 1495, startPoint y: 396, endPoint x: 1492, endPoint y: 436, distance: 40.1
click at [1492, 436] on div "Operating Agreement of Lampstand Financial, LLC Page 26 of 52 These representat…" at bounding box center [869, 385] width 1260 height 349
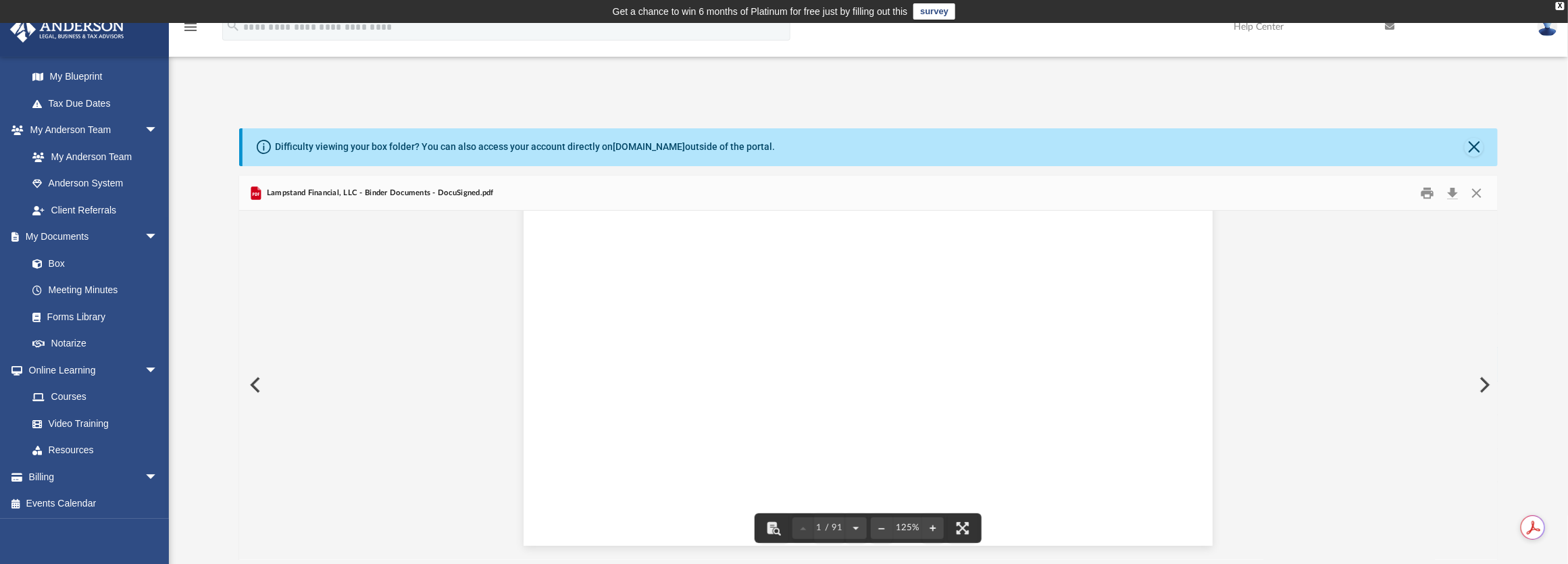
scroll to position [0, 0]
click at [1450, 195] on button "Download" at bounding box center [1453, 192] width 24 height 21
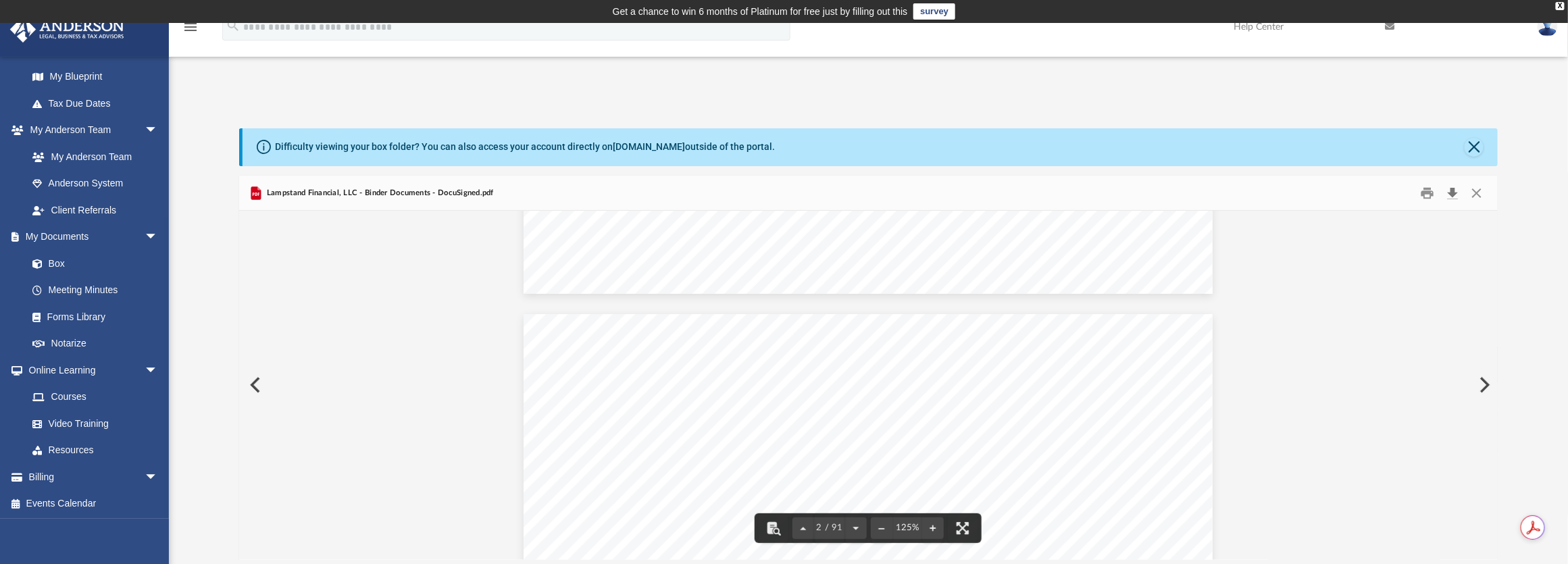
scroll to position [1024, 0]
